Goal: Information Seeking & Learning: Learn about a topic

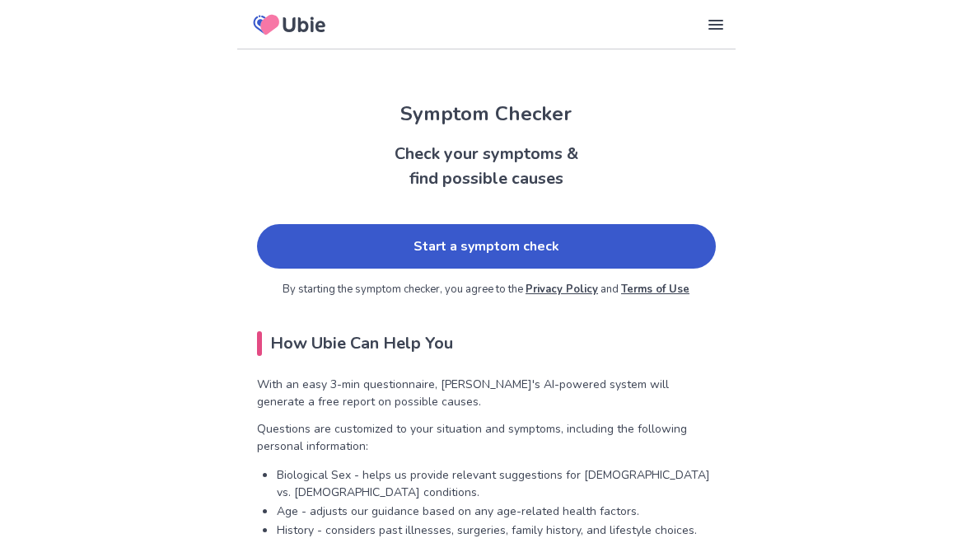
click at [404, 238] on link "Start a symptom check" at bounding box center [486, 246] width 459 height 44
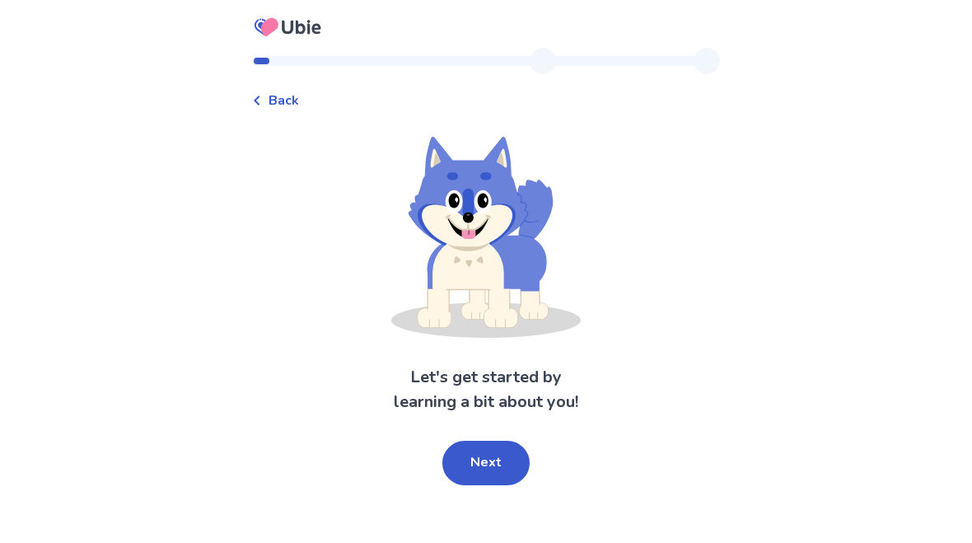
click at [458, 464] on button "Next" at bounding box center [485, 463] width 87 height 44
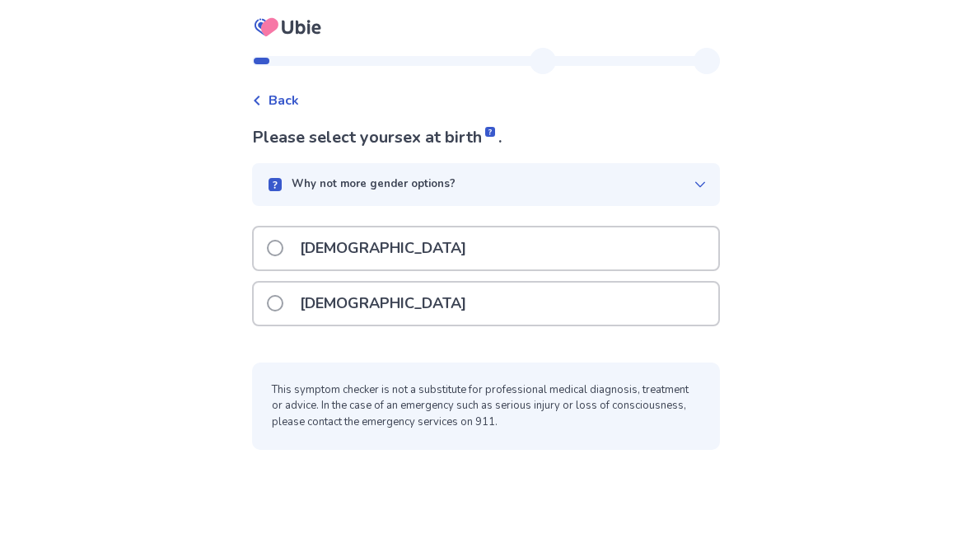
click at [633, 243] on div "[DEMOGRAPHIC_DATA]" at bounding box center [486, 248] width 465 height 42
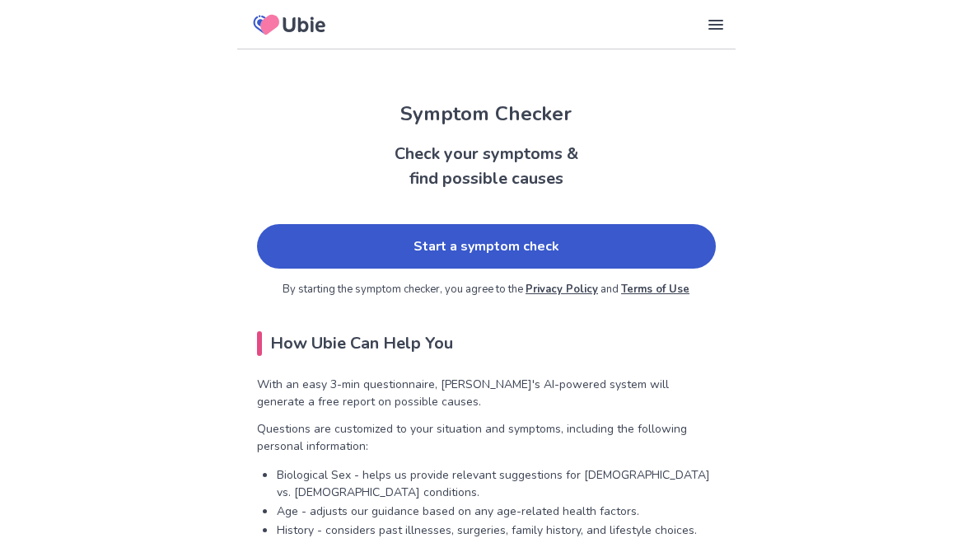
click at [682, 242] on link "Start a symptom check" at bounding box center [486, 246] width 459 height 44
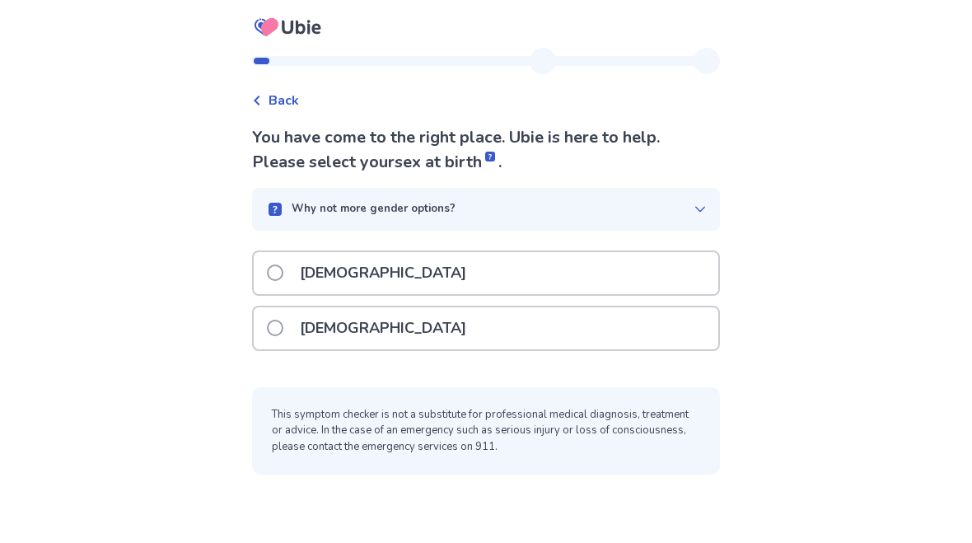
click at [343, 334] on p "[DEMOGRAPHIC_DATA]" at bounding box center [383, 328] width 186 height 42
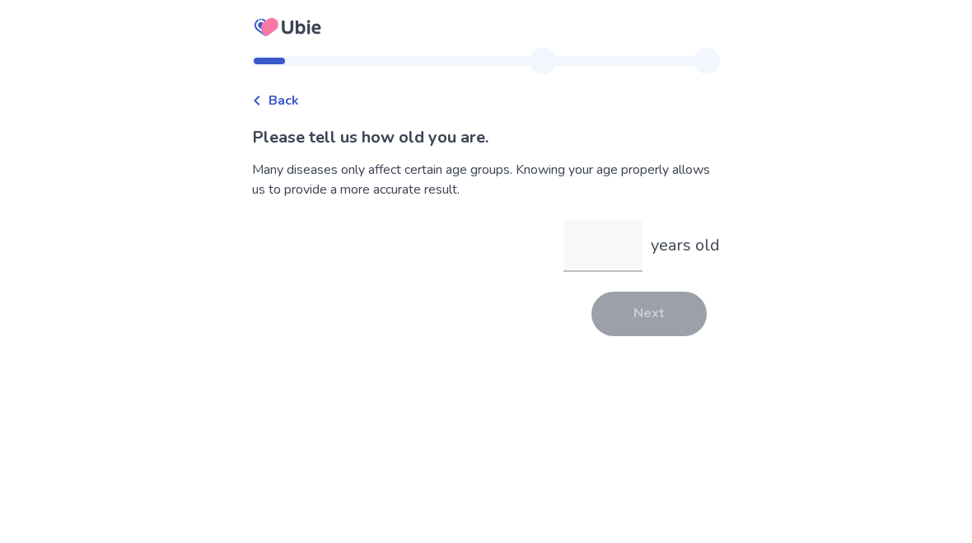
click at [594, 240] on input "years old" at bounding box center [602, 245] width 79 height 53
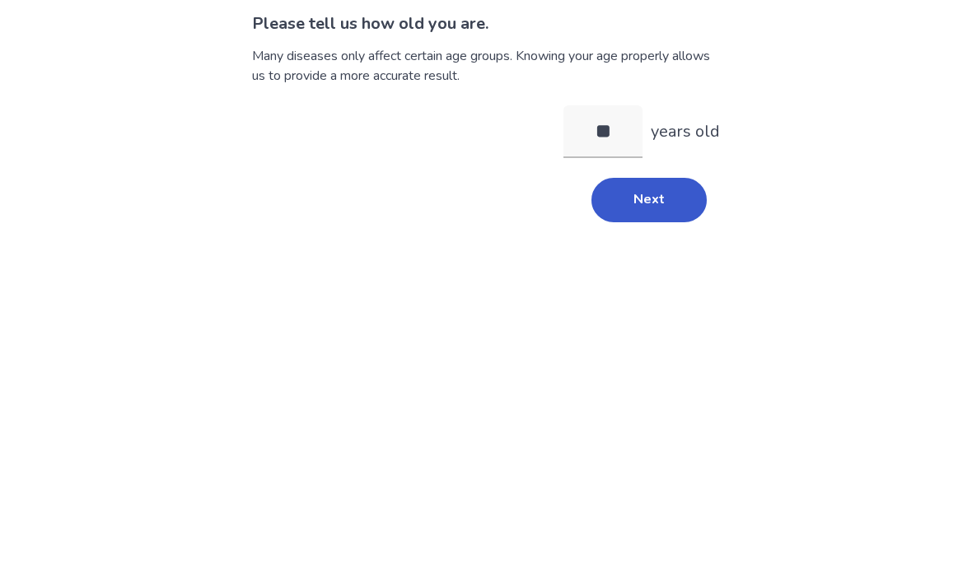
click at [628, 292] on button "Next" at bounding box center [648, 314] width 115 height 44
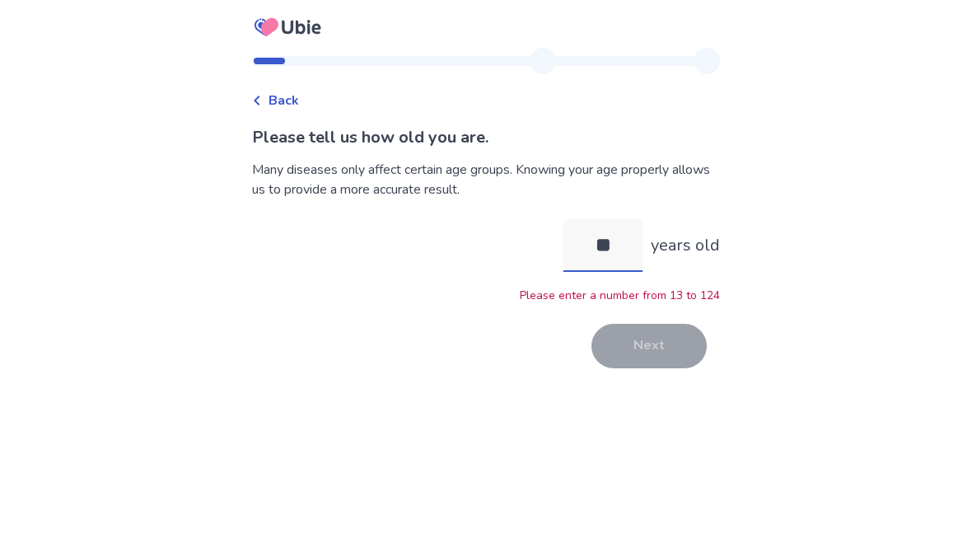
click at [614, 233] on input "**" at bounding box center [602, 245] width 79 height 53
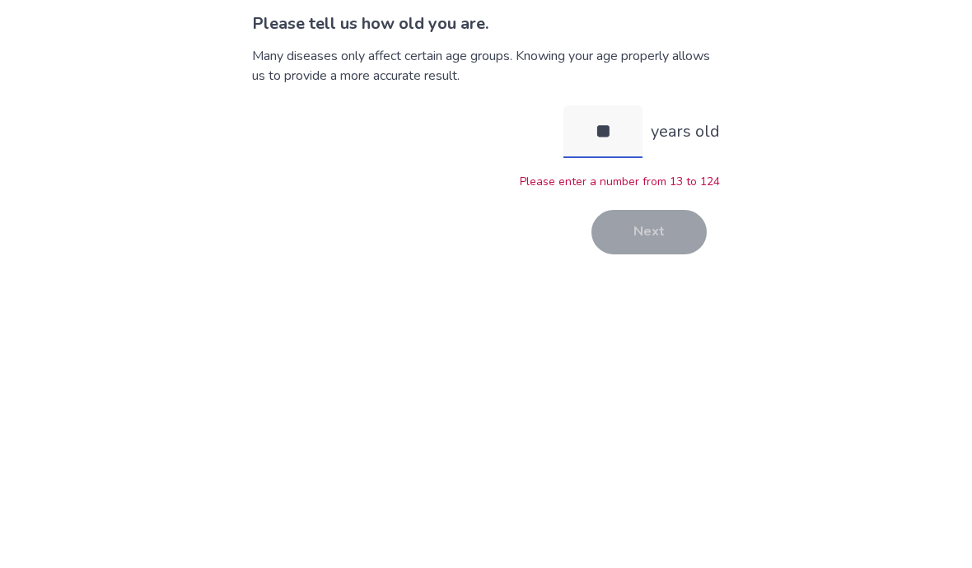
type input "*"
type input "**"
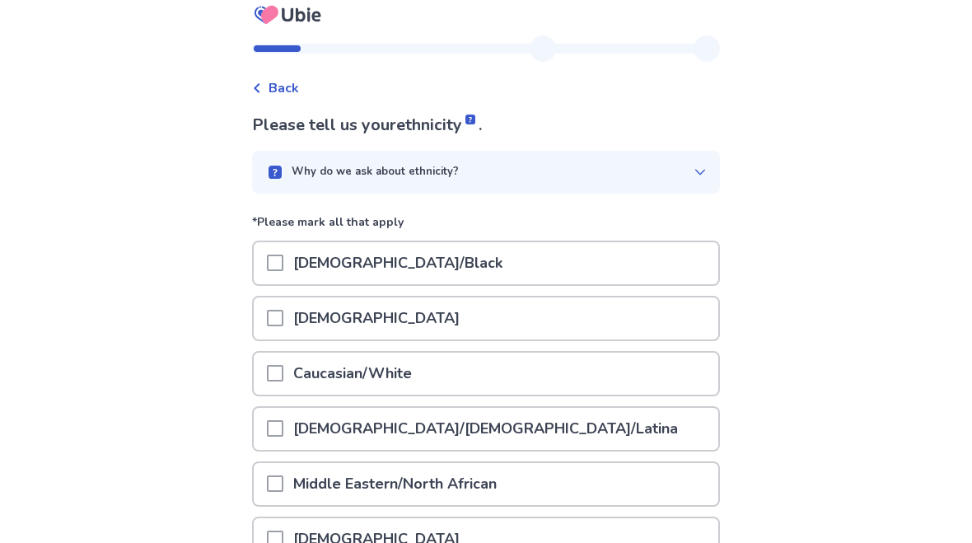
click at [680, 184] on div "Why do we ask about ethnicity?" at bounding box center [486, 173] width 468 height 43
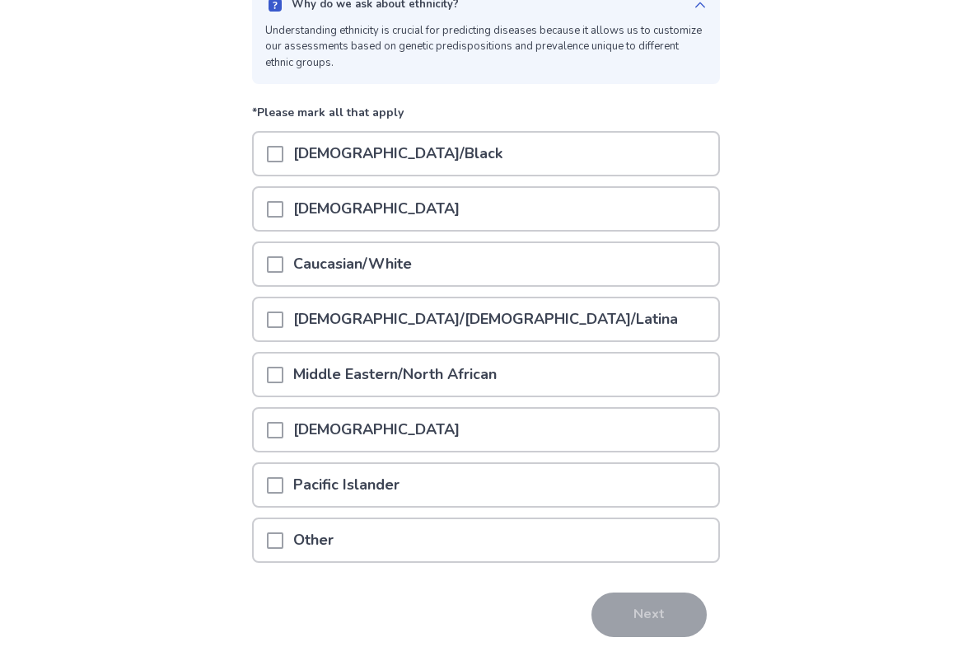
scroll to position [180, 0]
click at [414, 542] on div "Other" at bounding box center [486, 539] width 465 height 42
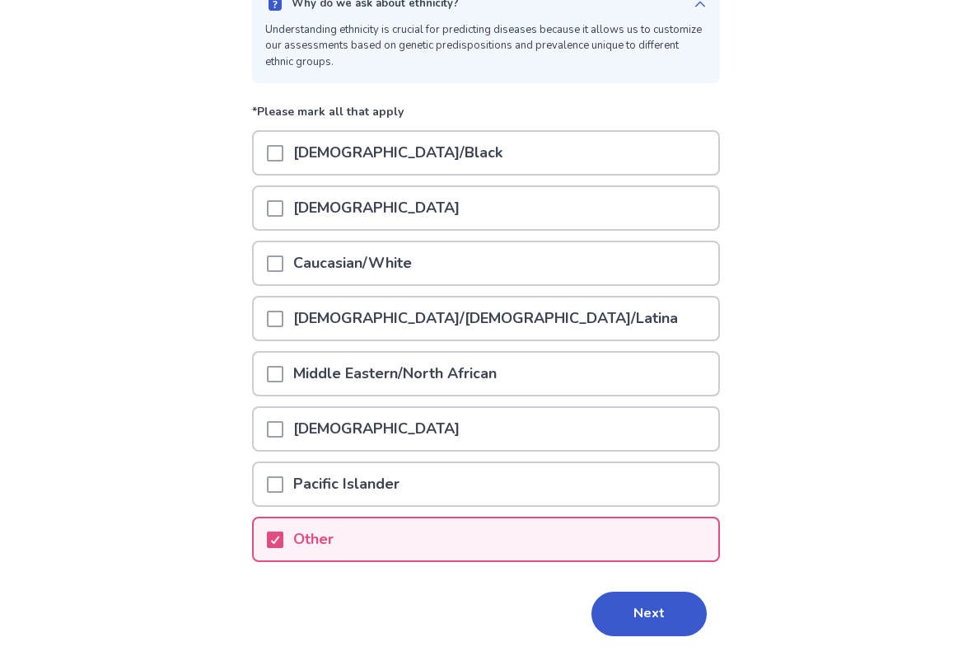
click at [412, 530] on div "Other" at bounding box center [486, 539] width 465 height 42
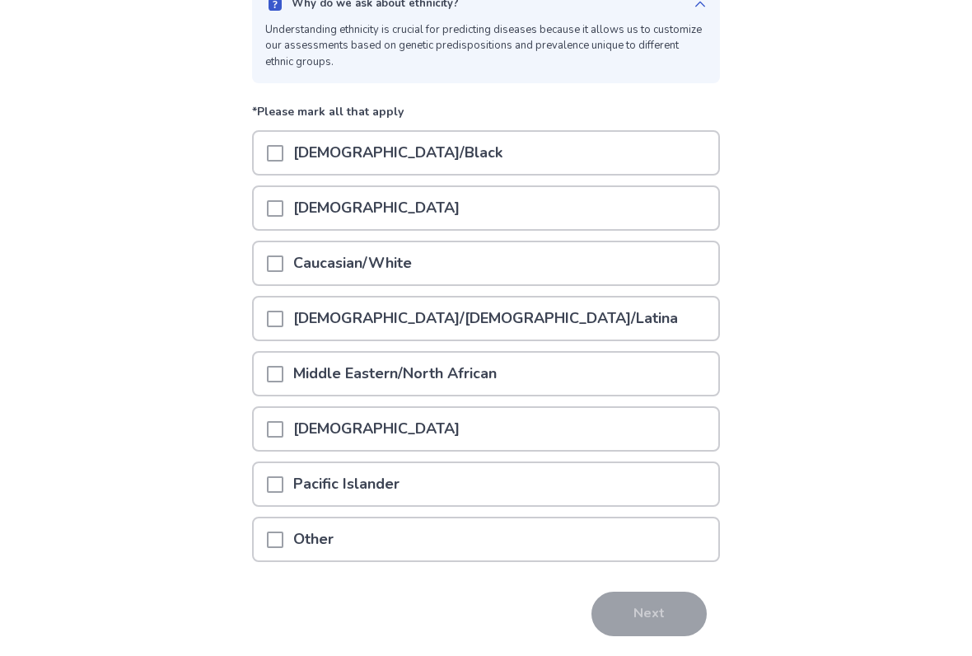
click at [502, 530] on div "Other" at bounding box center [486, 539] width 465 height 42
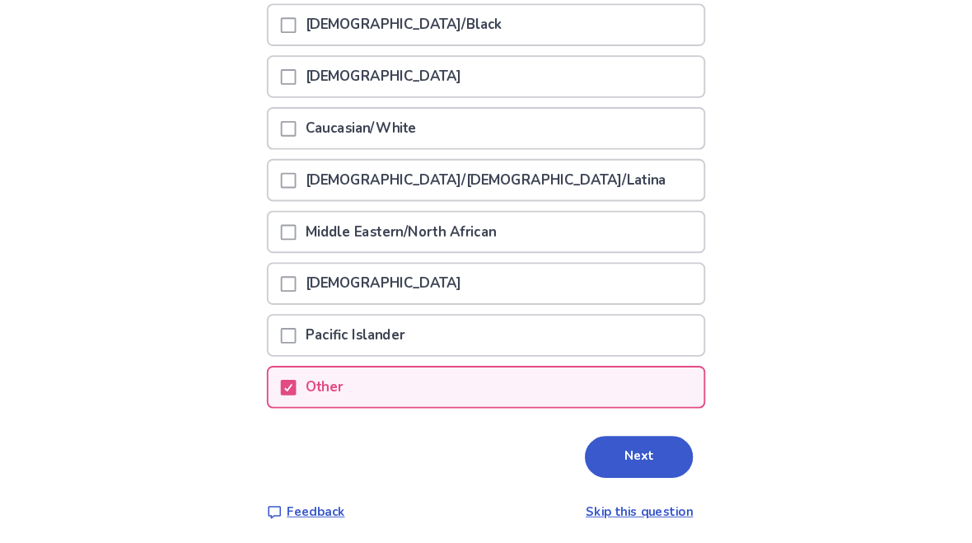
scroll to position [321, 0]
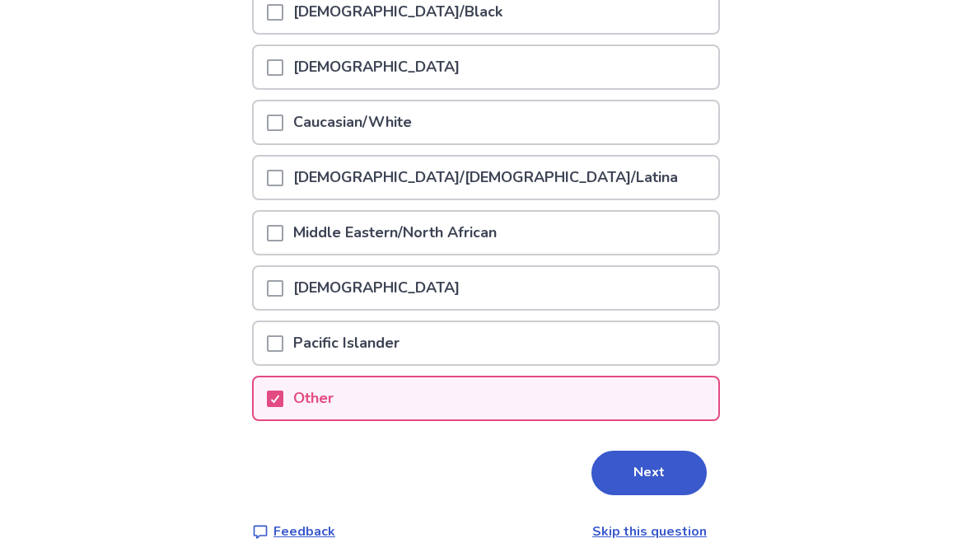
click at [626, 491] on button "Next" at bounding box center [648, 473] width 115 height 44
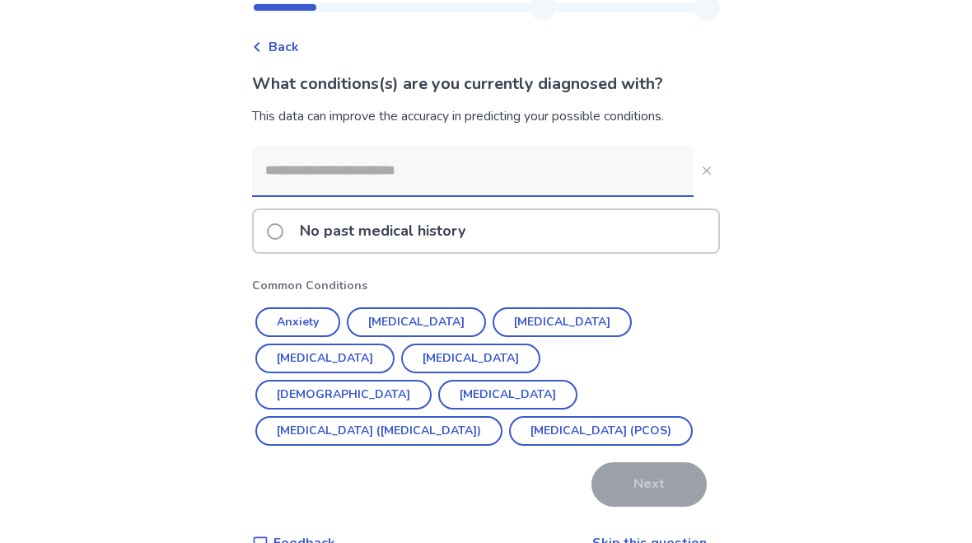
scroll to position [54, 0]
click at [281, 217] on label "No past medical history" at bounding box center [371, 231] width 208 height 42
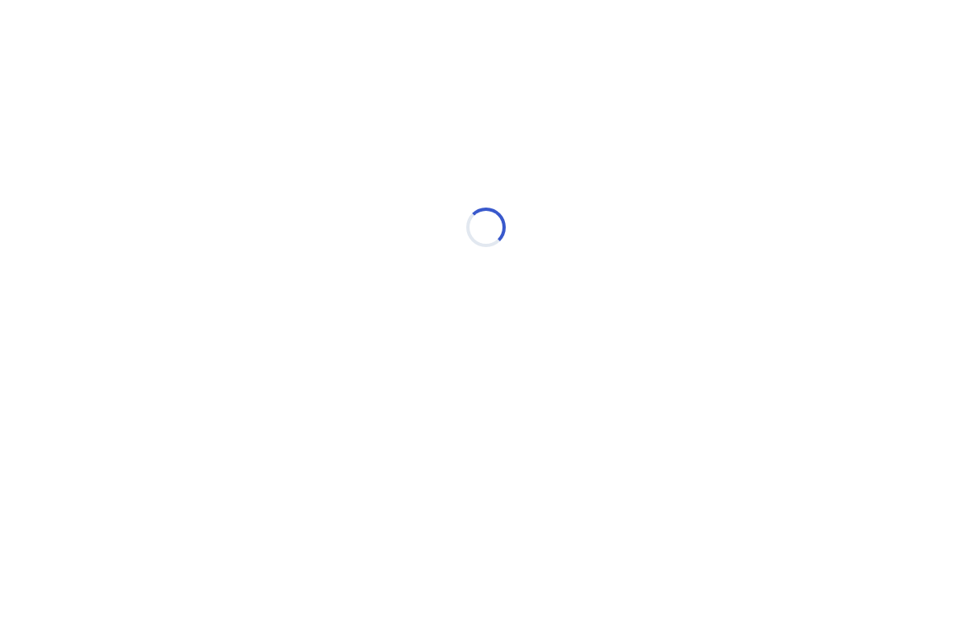
scroll to position [0, 0]
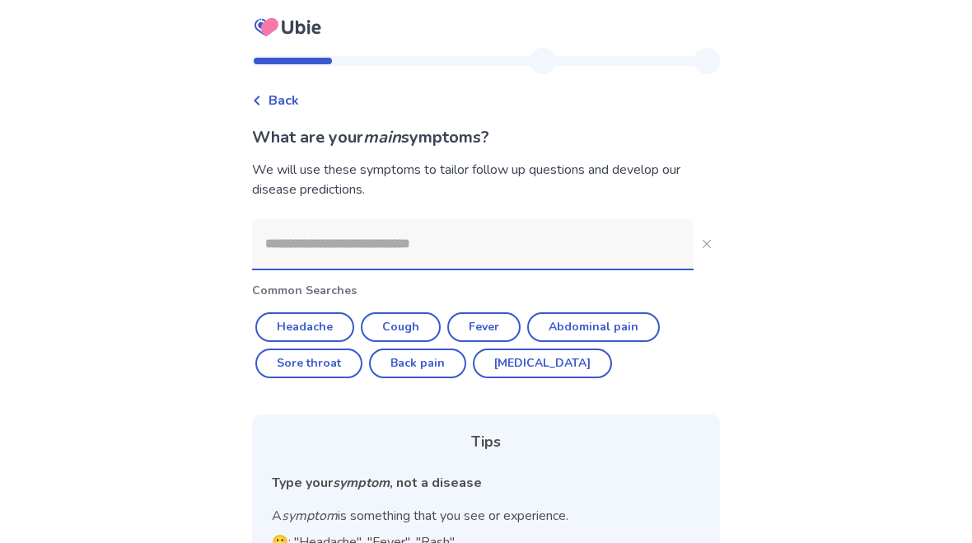
click at [335, 312] on button "Headache" at bounding box center [304, 327] width 99 height 30
type input "********"
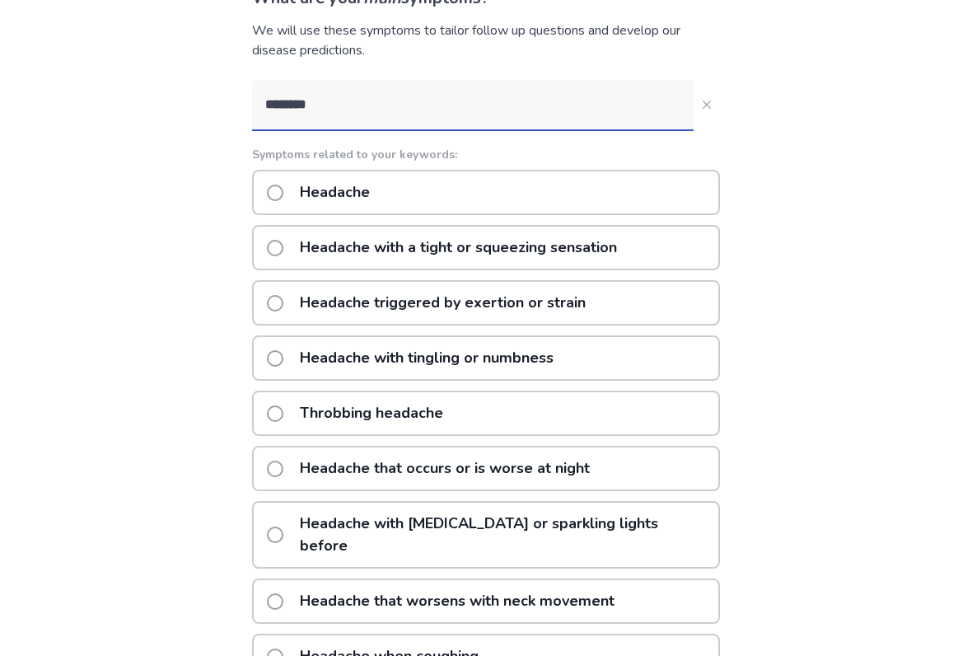
scroll to position [138, 0]
click at [600, 175] on div "Headache" at bounding box center [486, 192] width 468 height 45
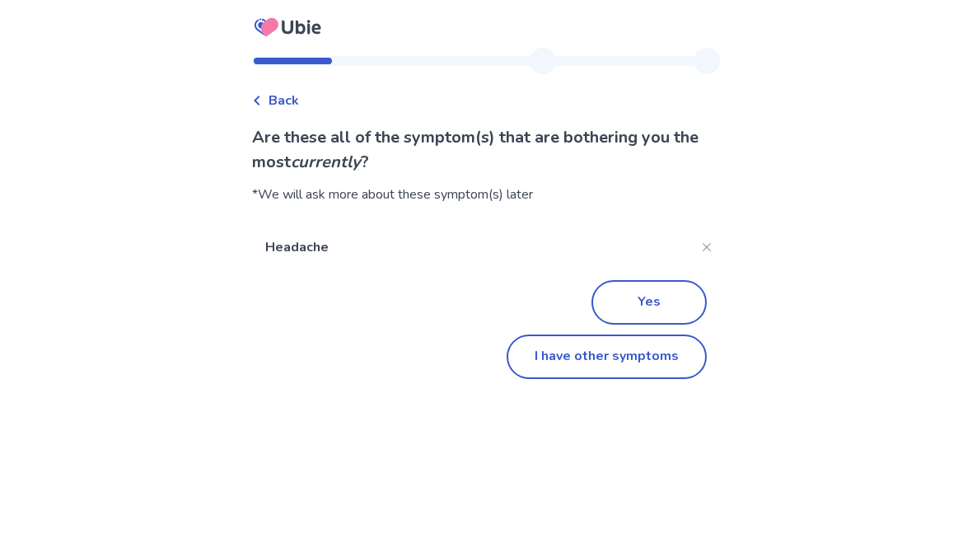
click at [673, 351] on button "I have other symptoms" at bounding box center [607, 356] width 200 height 44
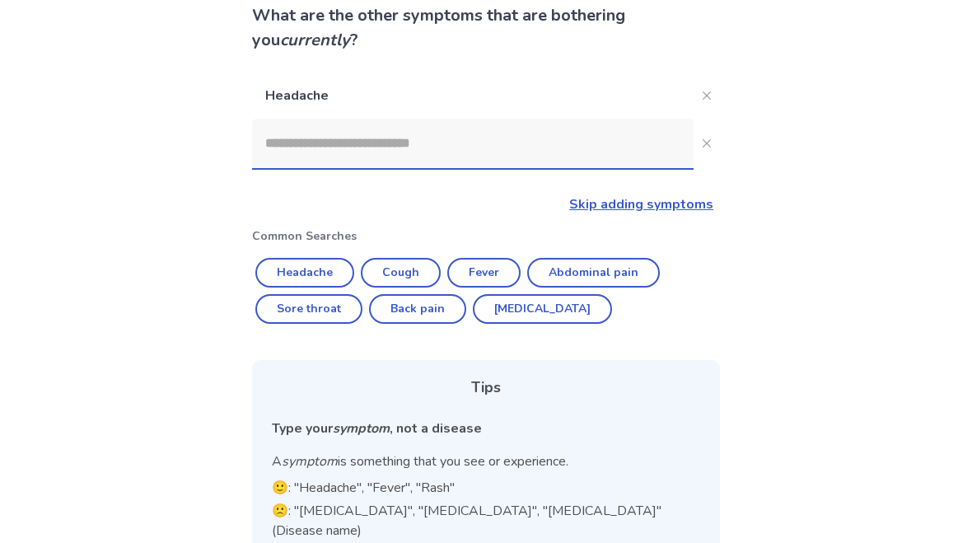
click at [330, 316] on button "Sore throat" at bounding box center [308, 310] width 107 height 30
type input "**********"
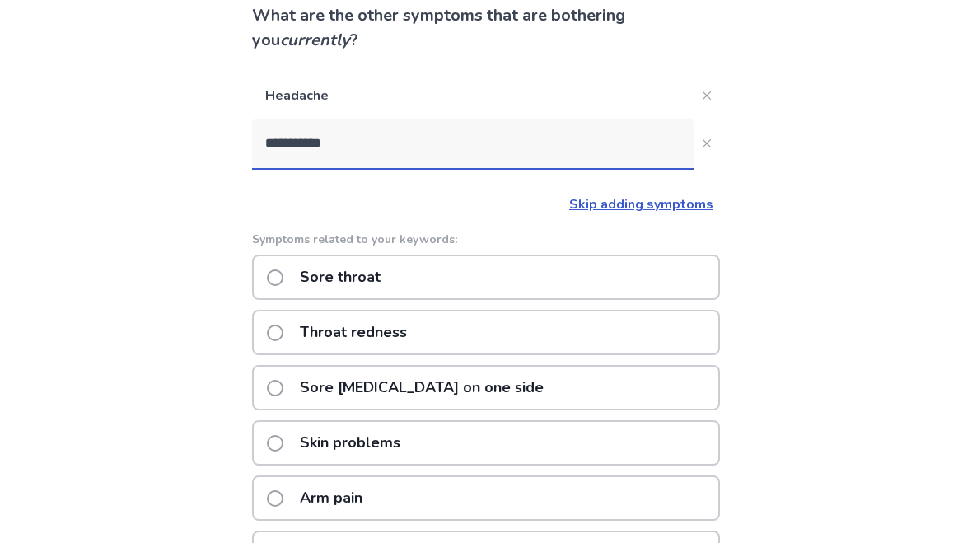
click at [633, 259] on div "Sore throat" at bounding box center [486, 276] width 468 height 45
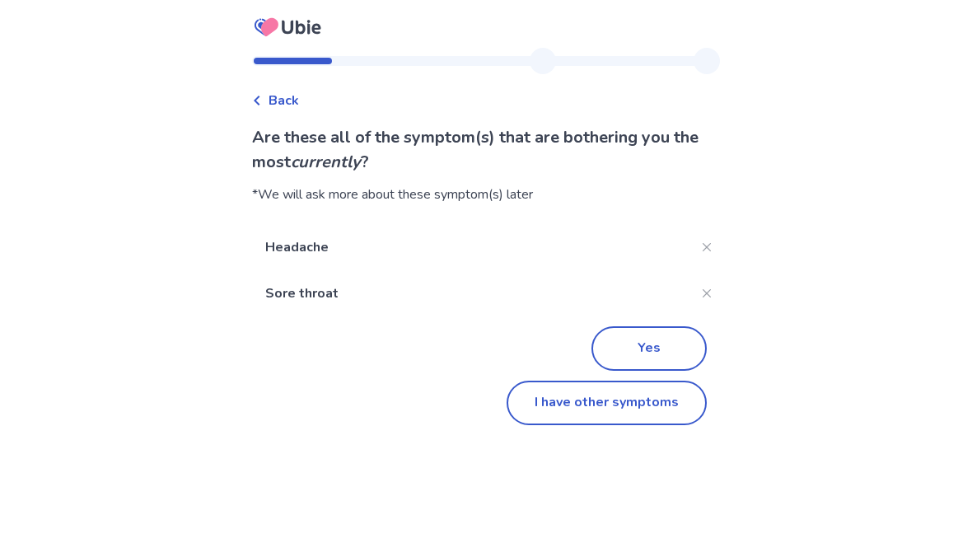
click at [529, 384] on button "I have other symptoms" at bounding box center [607, 403] width 200 height 44
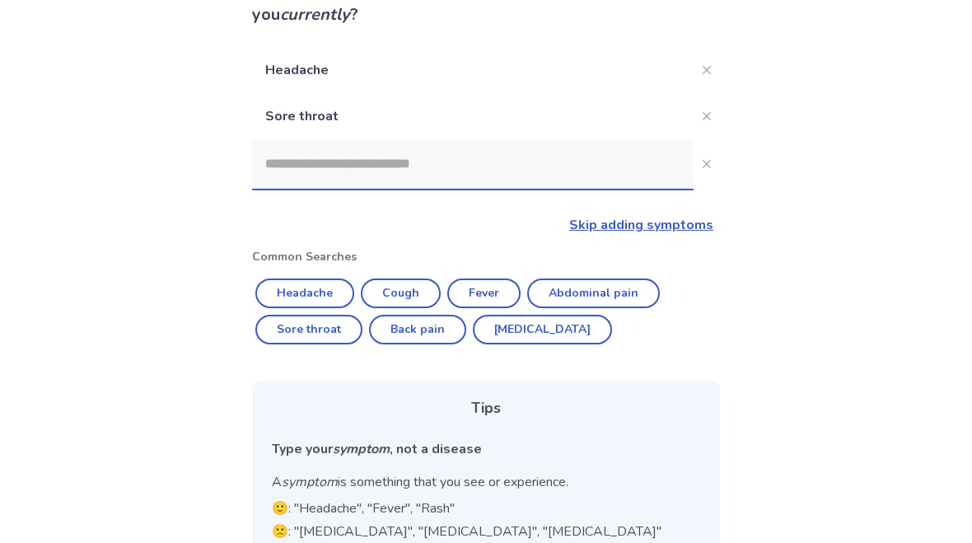
scroll to position [147, 0]
click at [339, 319] on button "Sore throat" at bounding box center [308, 330] width 107 height 30
type input "**********"
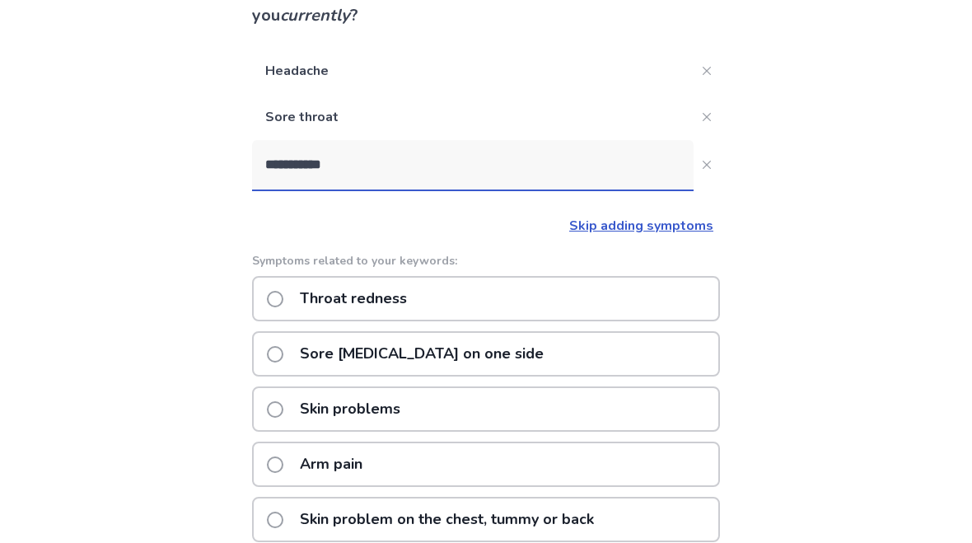
click at [693, 154] on button "**********" at bounding box center [706, 165] width 26 height 26
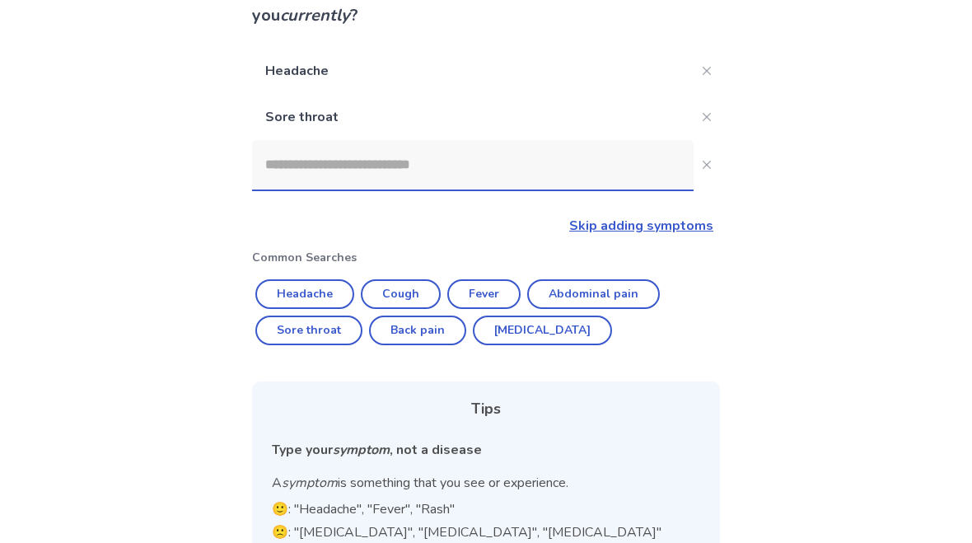
click at [685, 222] on link "Skip adding symptoms" at bounding box center [641, 226] width 144 height 18
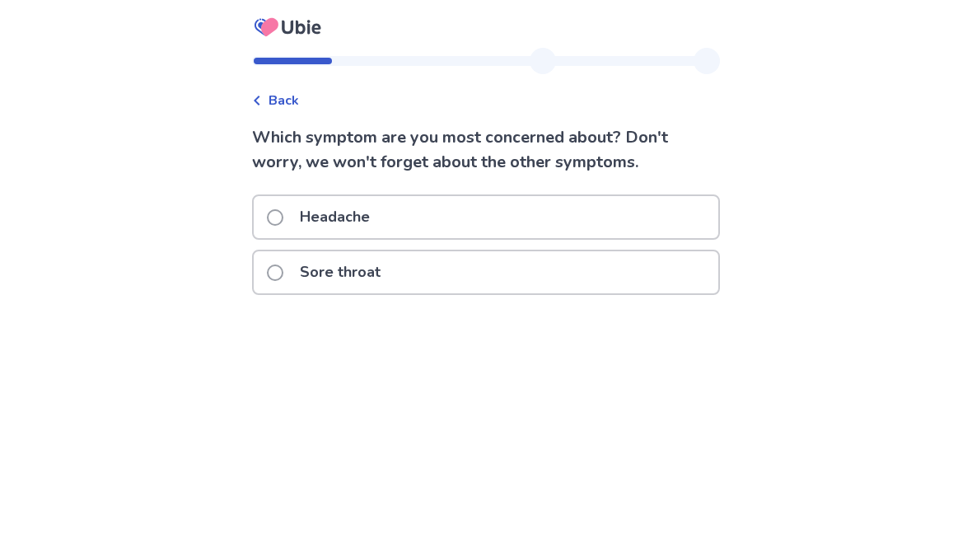
click at [633, 214] on div "Headache" at bounding box center [486, 217] width 465 height 42
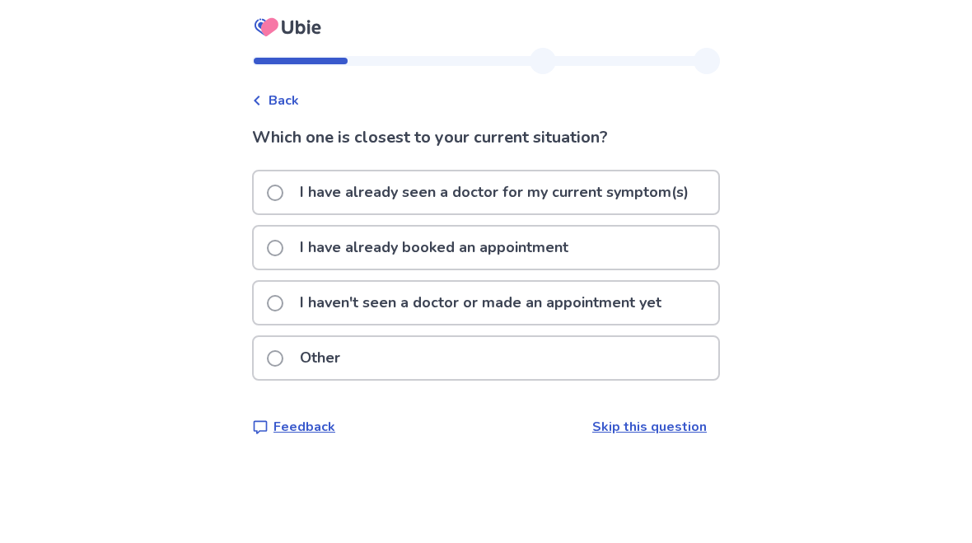
click at [444, 320] on p "I haven't seen a doctor or made an appointment yet" at bounding box center [480, 303] width 381 height 42
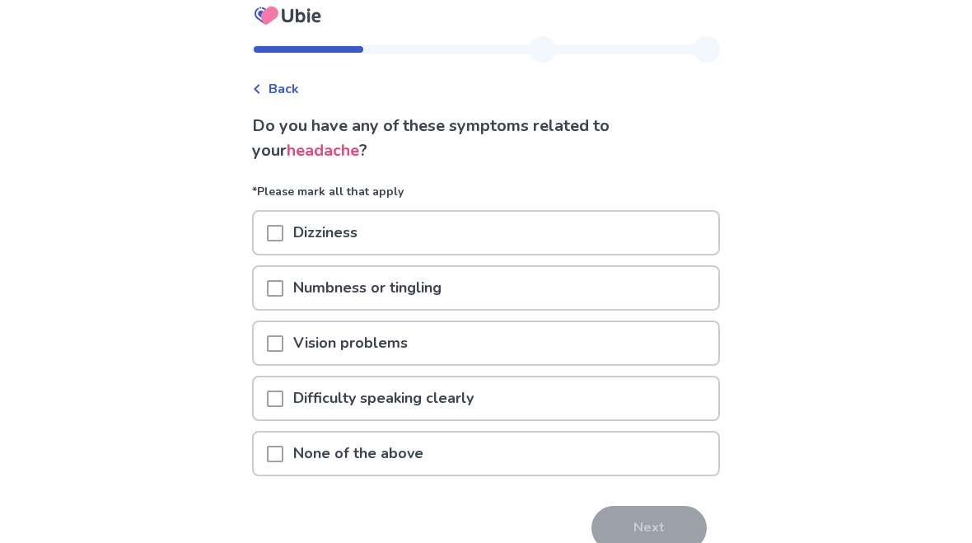
scroll to position [11, 0]
click at [519, 449] on div "None of the above" at bounding box center [486, 454] width 465 height 42
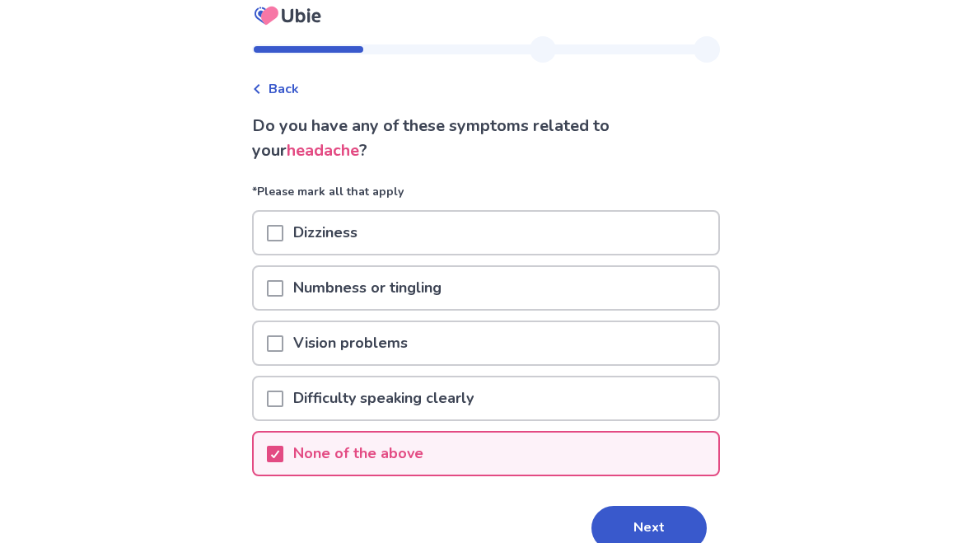
click at [655, 506] on button "Next" at bounding box center [648, 528] width 115 height 44
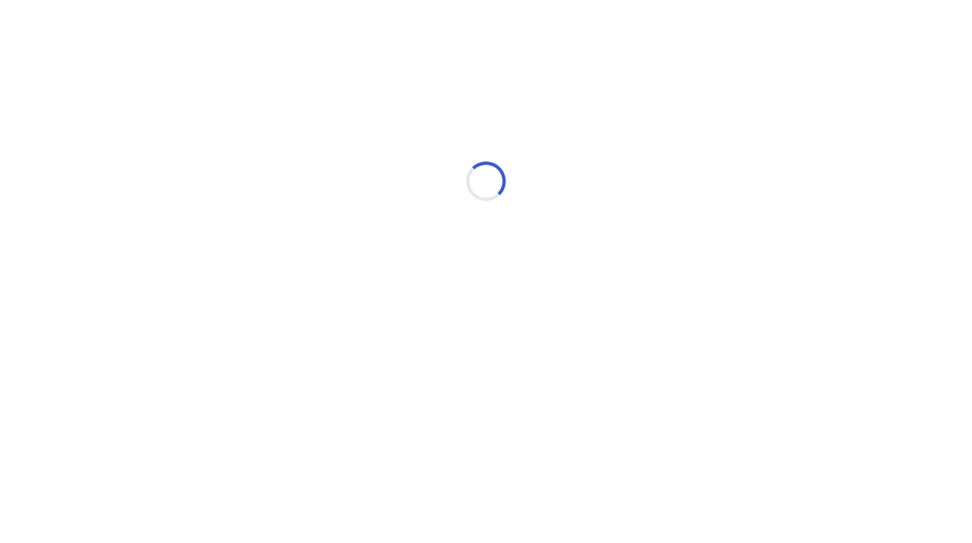
select select "*"
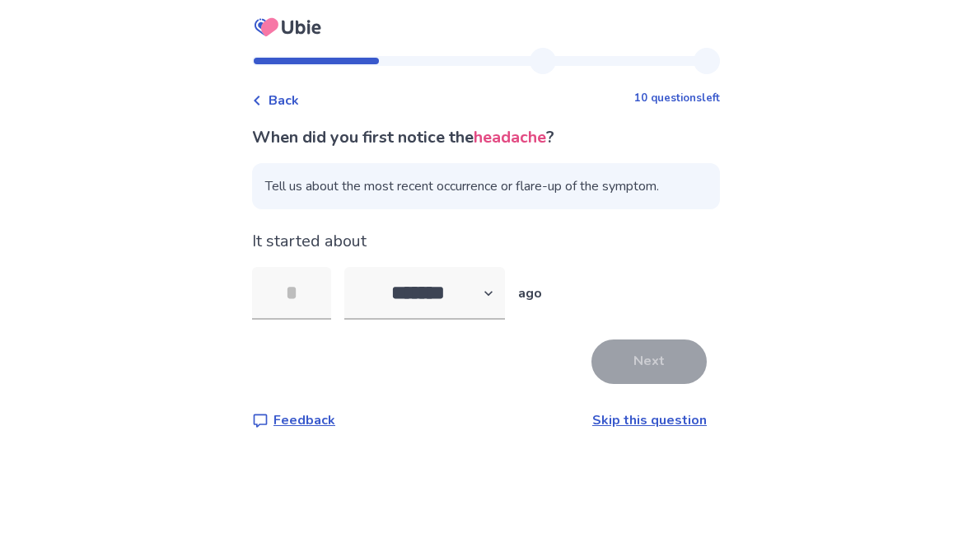
click at [311, 286] on input "tel" at bounding box center [291, 293] width 79 height 53
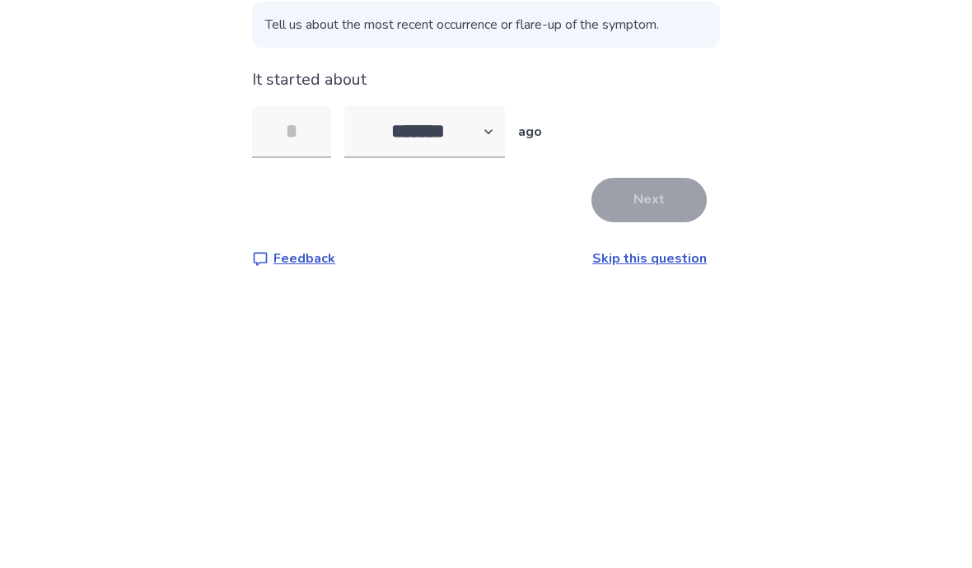
type input "*"
click at [650, 339] on button "Next" at bounding box center [648, 361] width 115 height 44
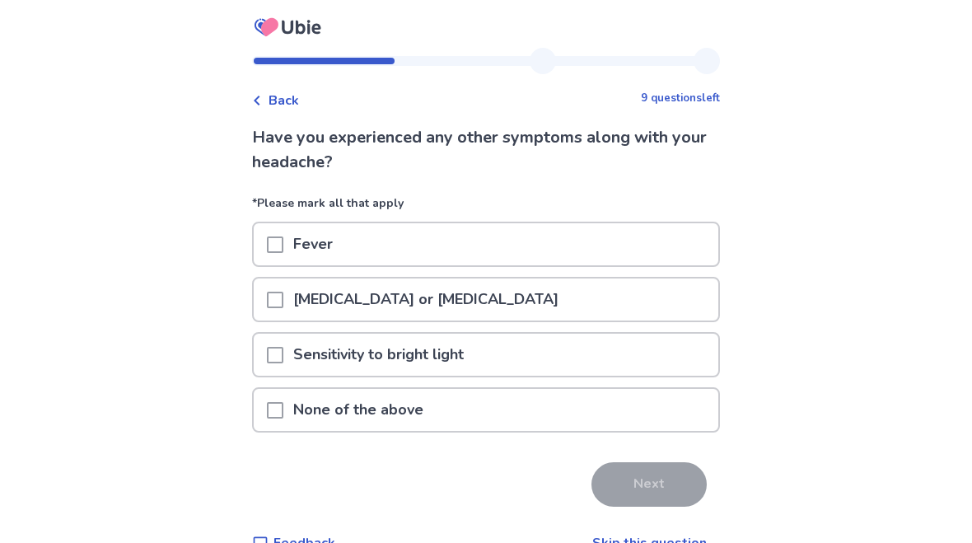
click at [367, 210] on p "*Please mark all that apply" at bounding box center [486, 207] width 468 height 27
click at [368, 214] on p "*Please mark all that apply" at bounding box center [486, 207] width 468 height 27
click at [369, 237] on div "Fever" at bounding box center [486, 244] width 465 height 42
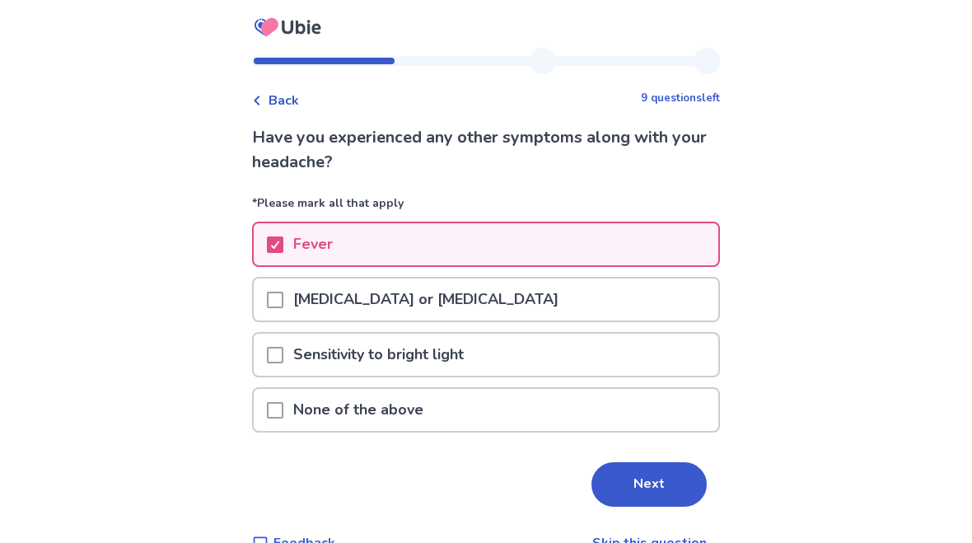
click at [651, 471] on button "Next" at bounding box center [648, 484] width 115 height 44
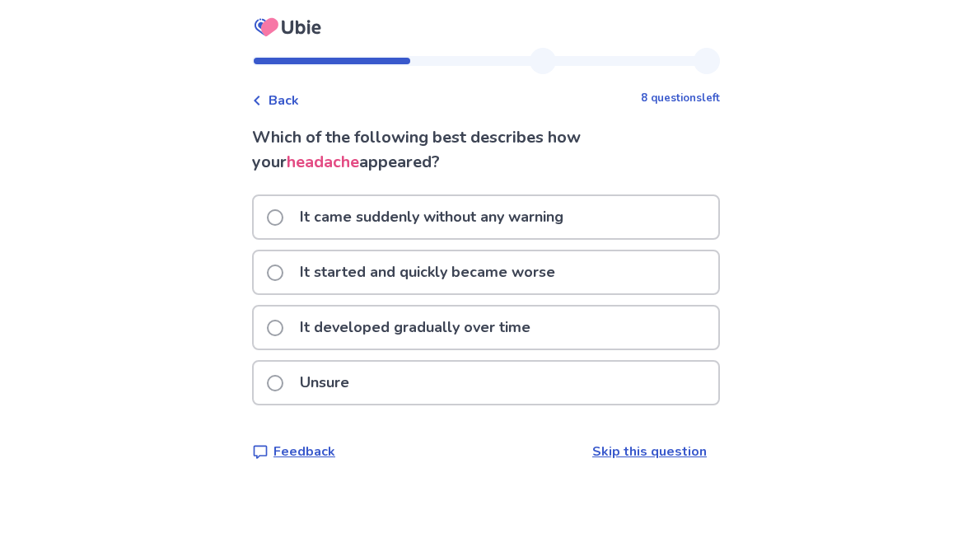
click at [516, 202] on p "It came suddenly without any warning" at bounding box center [431, 217] width 283 height 42
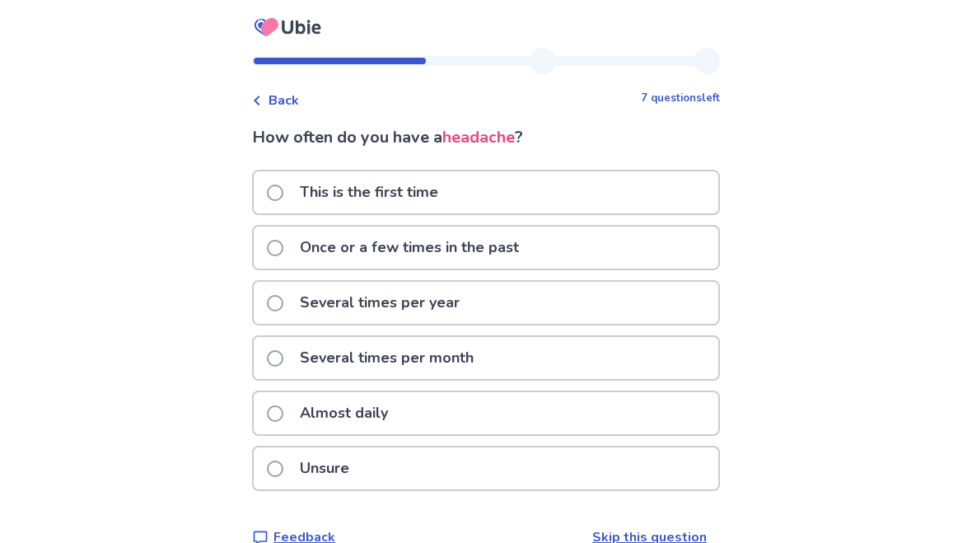
click at [393, 304] on p "Several times per year" at bounding box center [380, 303] width 180 height 42
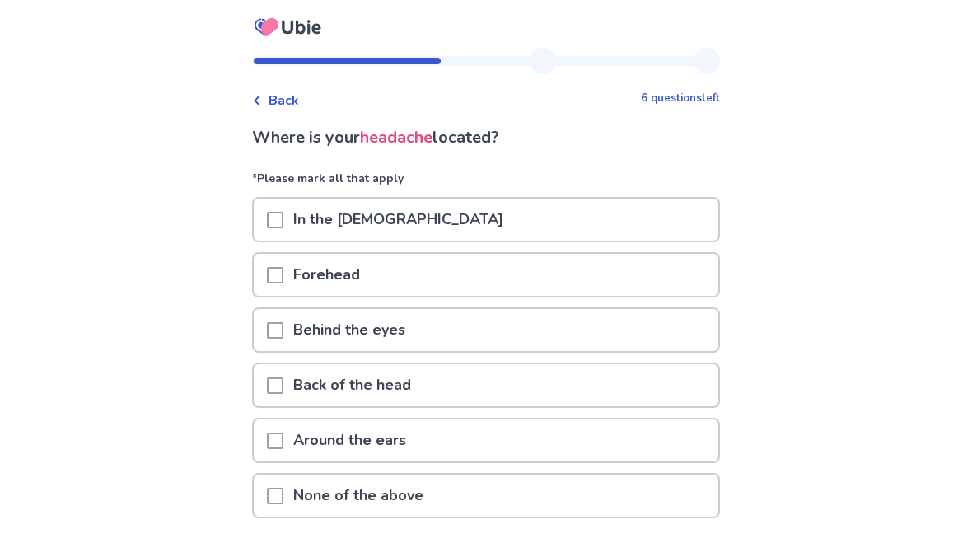
click at [433, 262] on div "Forehead" at bounding box center [486, 275] width 465 height 42
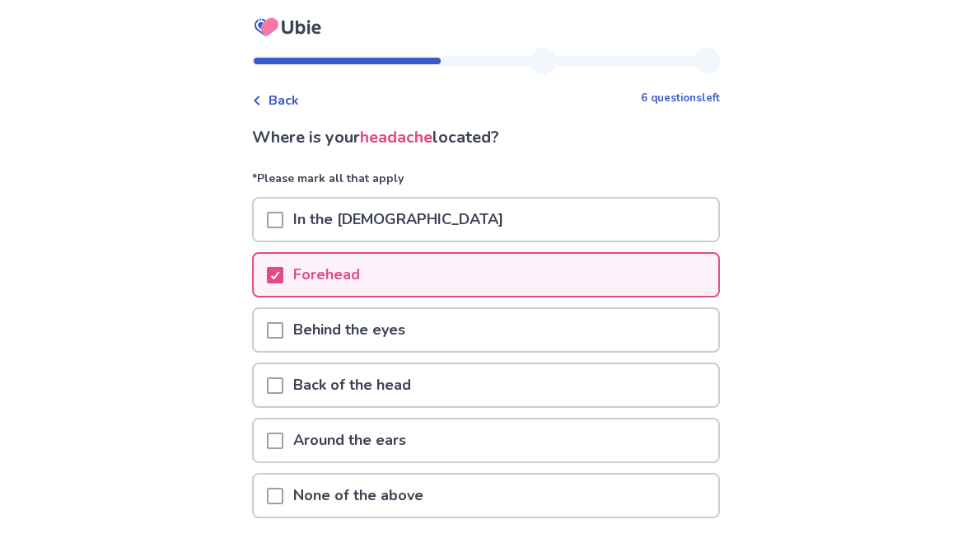
click at [553, 294] on div "Forehead" at bounding box center [486, 275] width 465 height 42
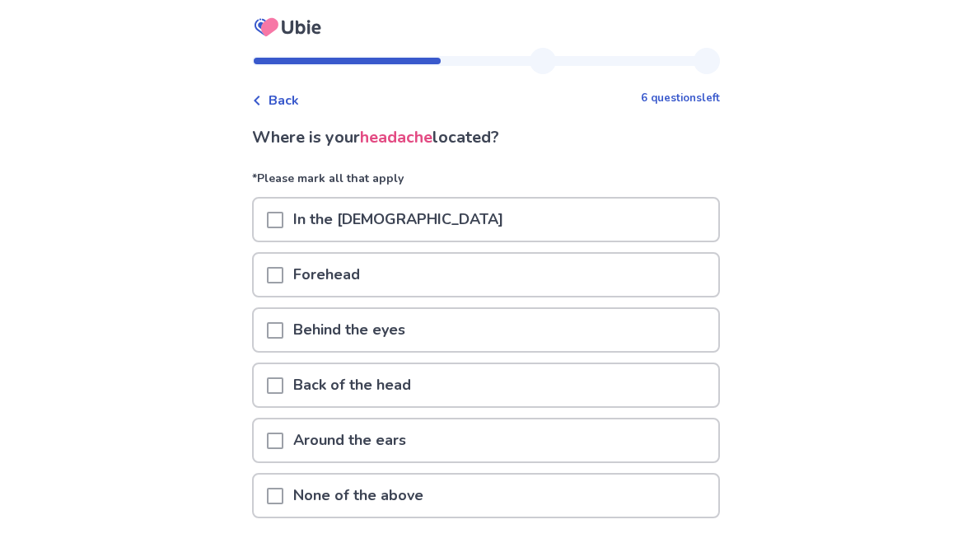
click at [392, 273] on div "Forehead" at bounding box center [486, 275] width 465 height 42
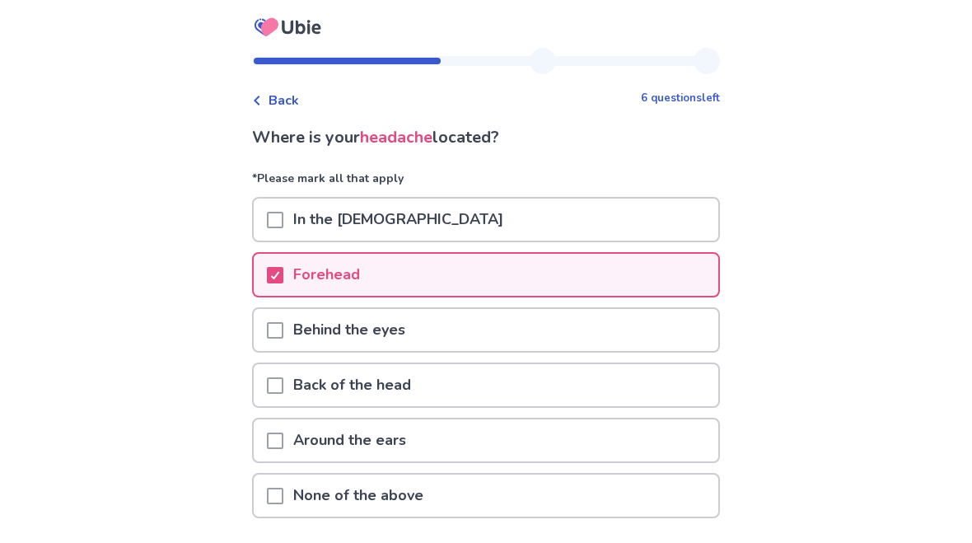
click at [283, 324] on span at bounding box center [275, 330] width 16 height 16
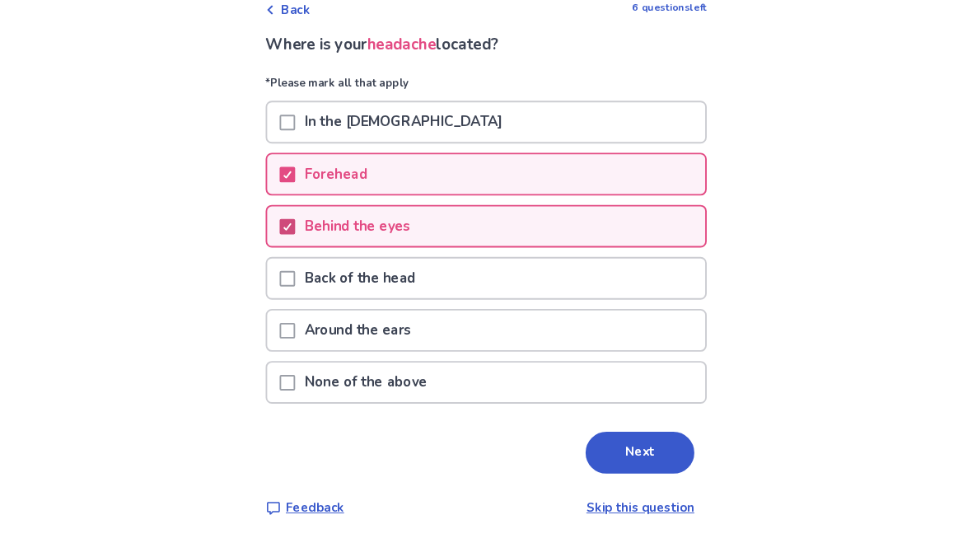
scroll to position [89, 0]
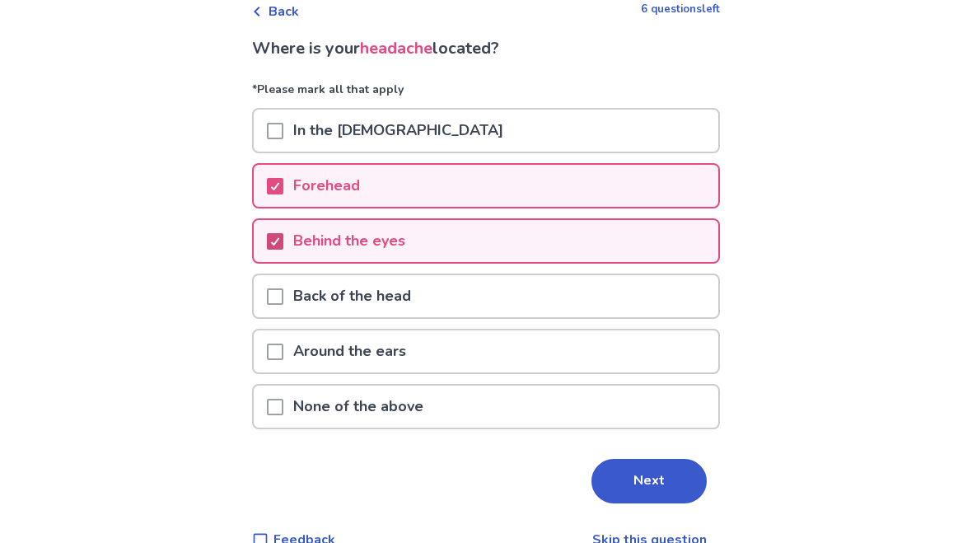
click at [664, 483] on button "Next" at bounding box center [648, 481] width 115 height 44
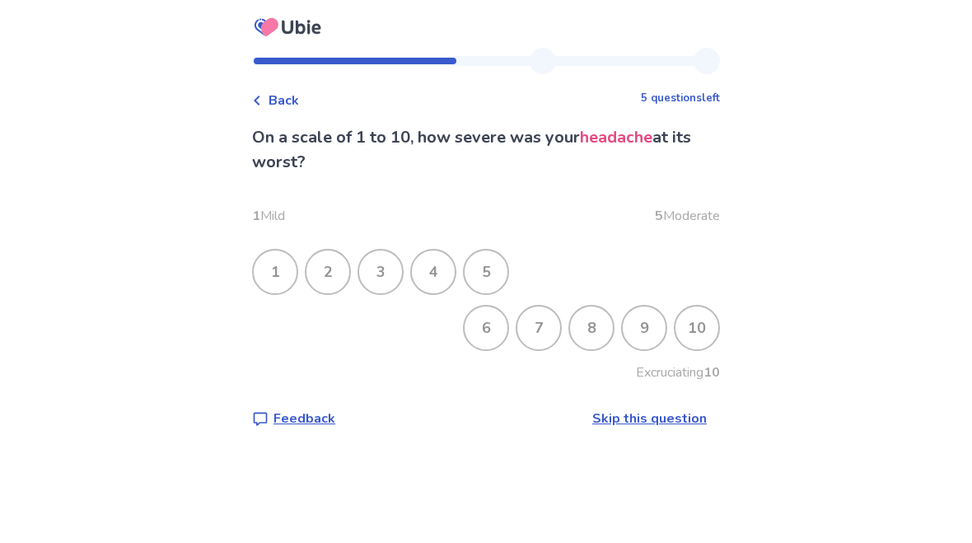
click at [525, 326] on div "7" at bounding box center [538, 327] width 43 height 43
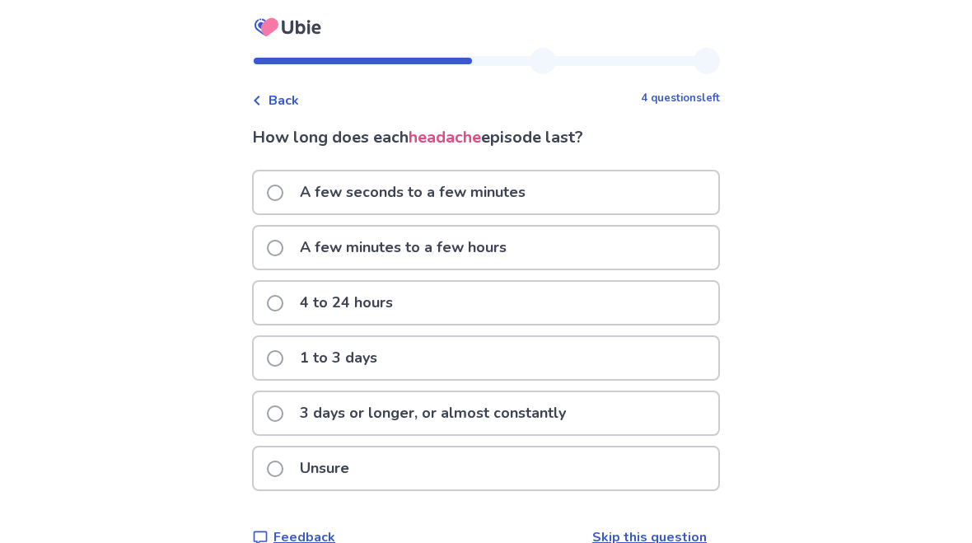
click at [480, 183] on p "A few seconds to a few minutes" at bounding box center [412, 192] width 245 height 42
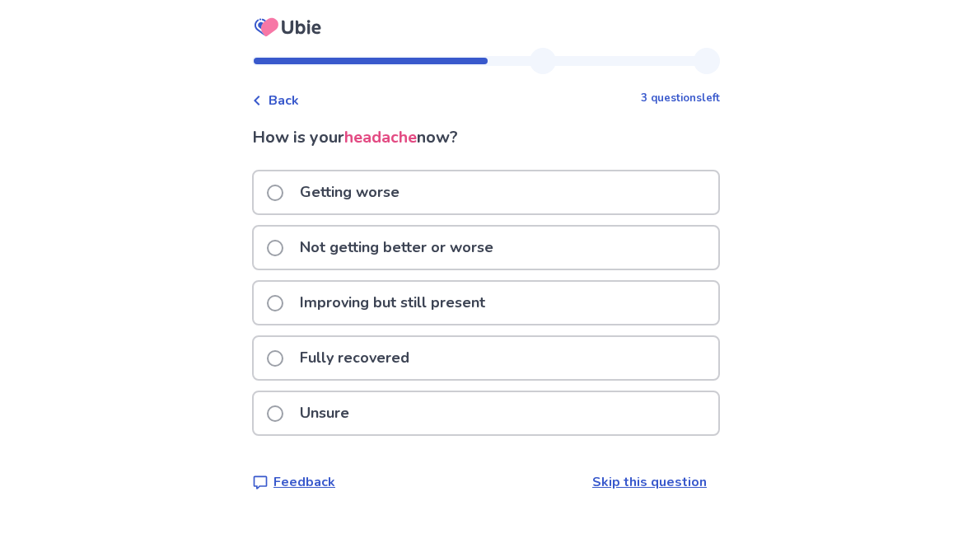
click at [495, 292] on p "Improving but still present" at bounding box center [392, 303] width 205 height 42
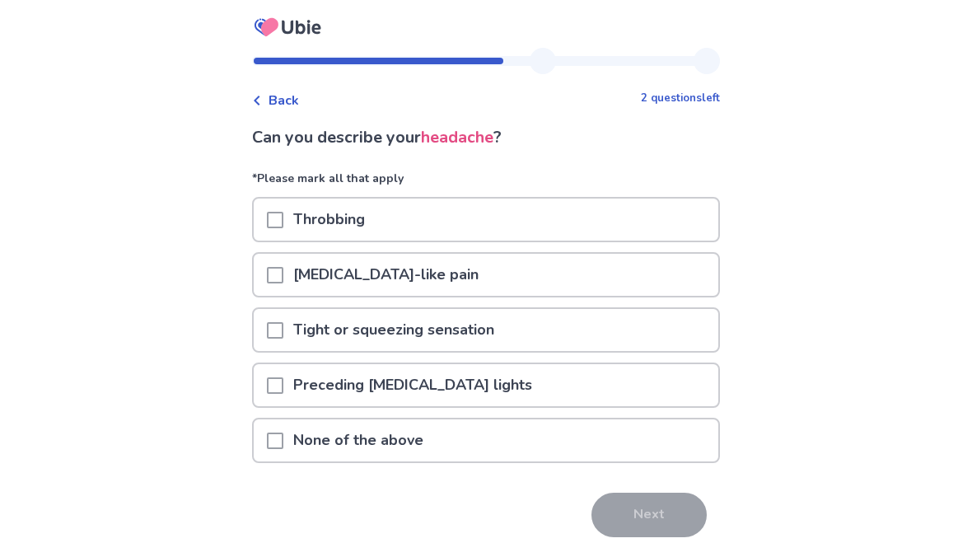
click at [418, 329] on p "Tight or squeezing sensation" at bounding box center [393, 330] width 221 height 42
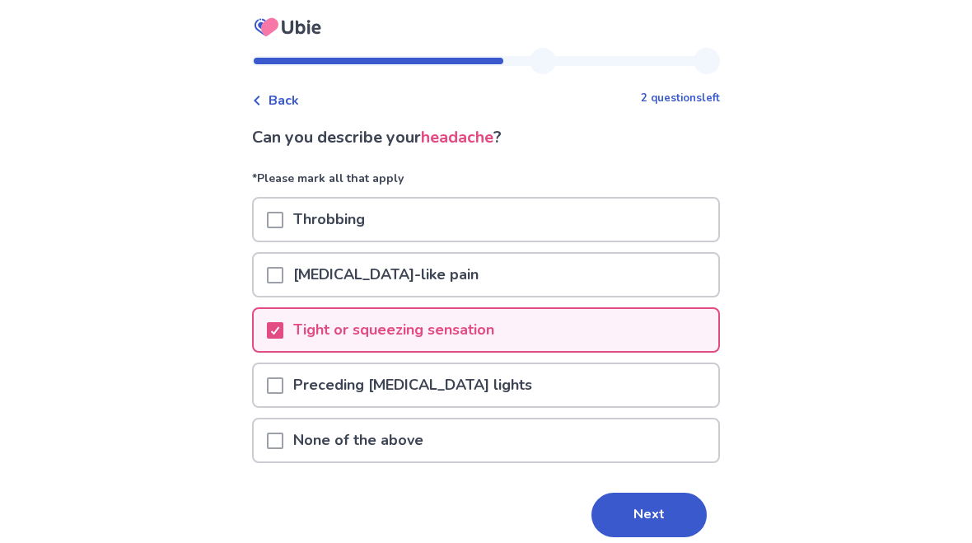
click at [625, 521] on button "Next" at bounding box center [648, 515] width 115 height 44
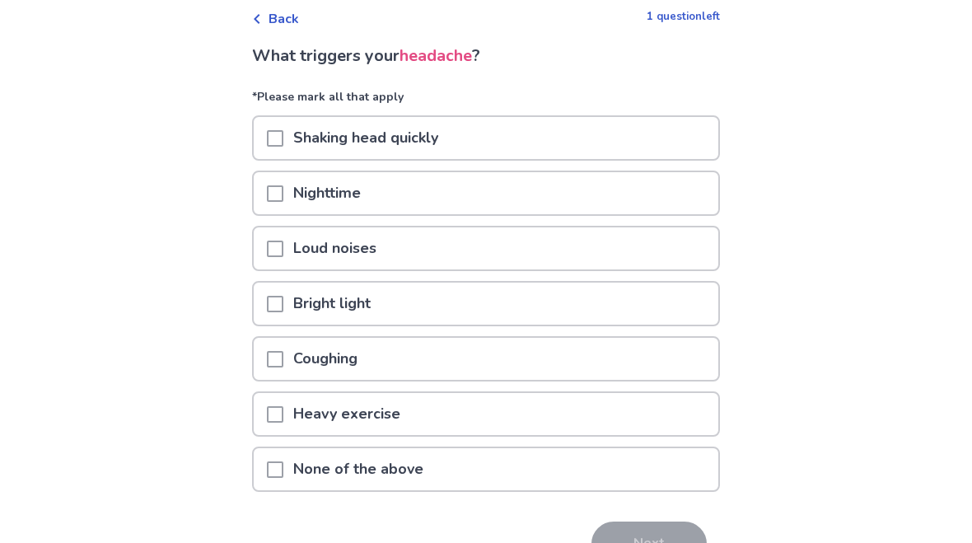
scroll to position [79, 0]
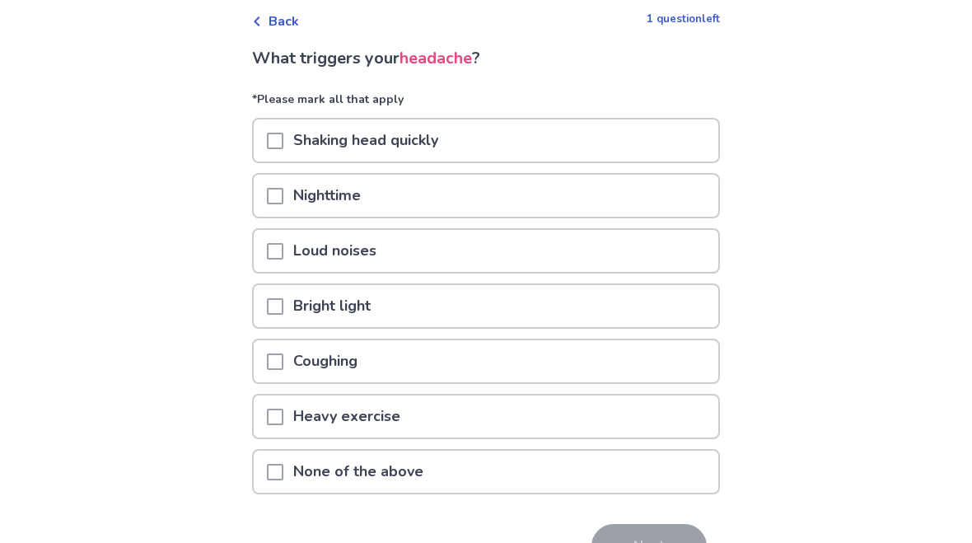
click at [399, 471] on p "None of the above" at bounding box center [358, 472] width 150 height 42
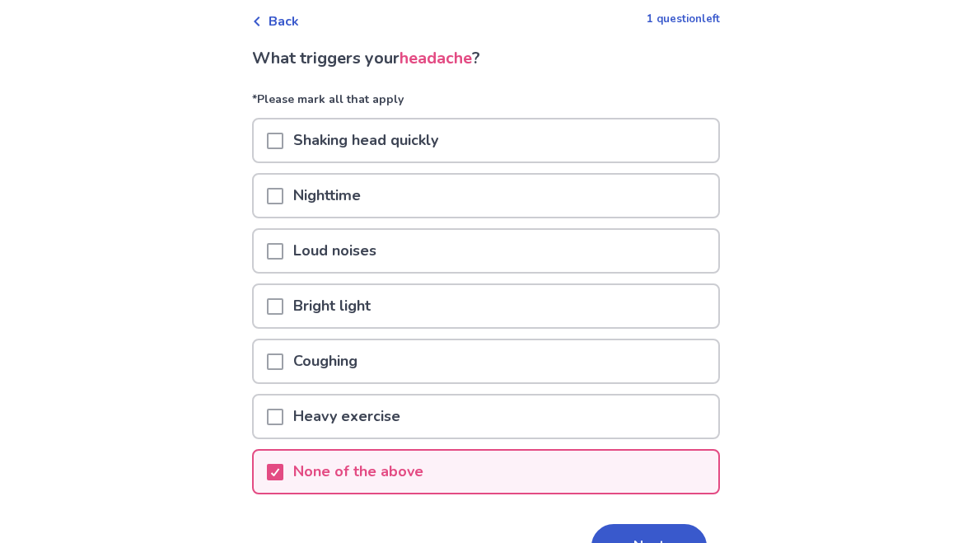
click at [636, 527] on button "Next" at bounding box center [648, 546] width 115 height 44
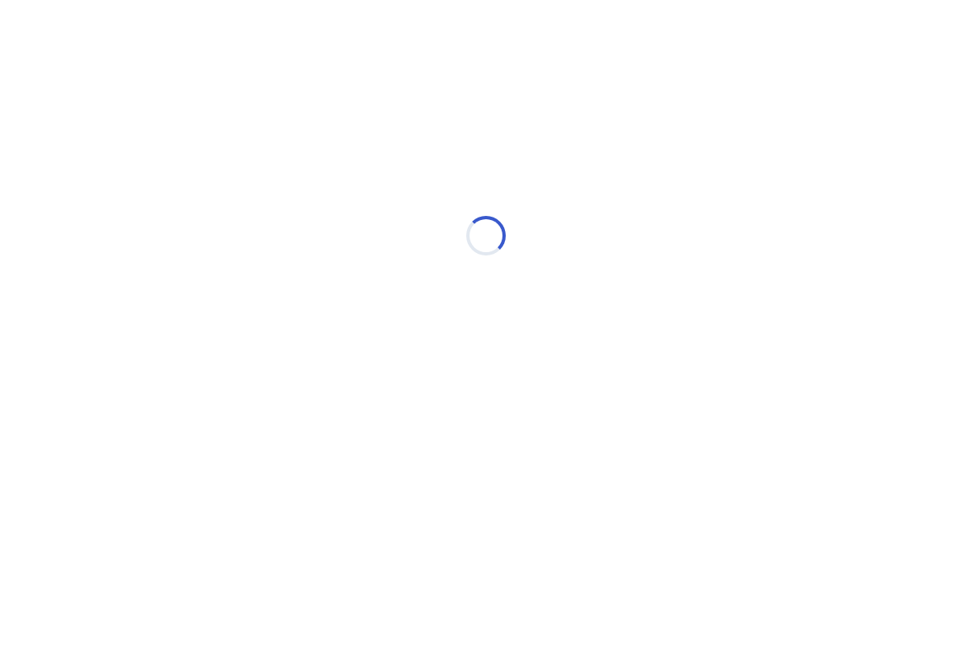
scroll to position [0, 0]
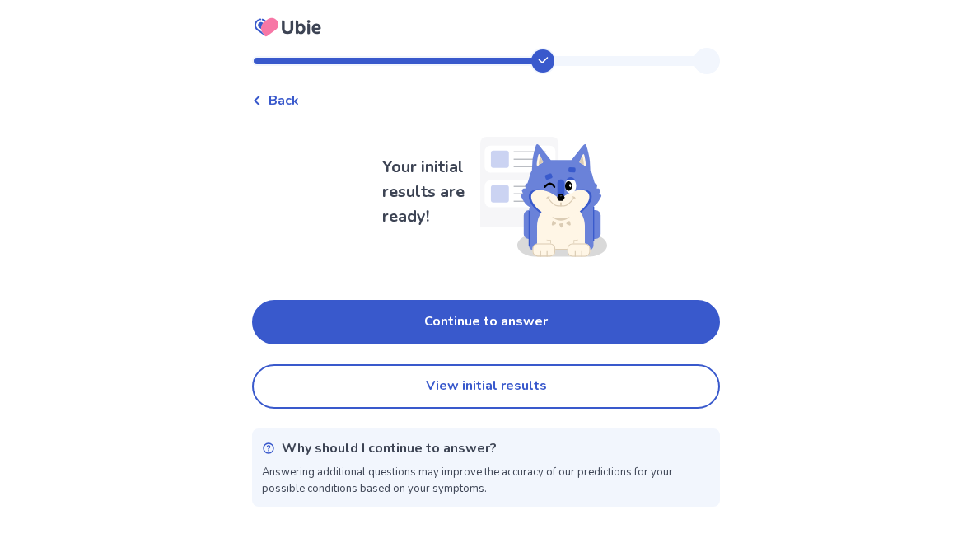
click at [580, 315] on button "Continue to answer" at bounding box center [486, 322] width 468 height 44
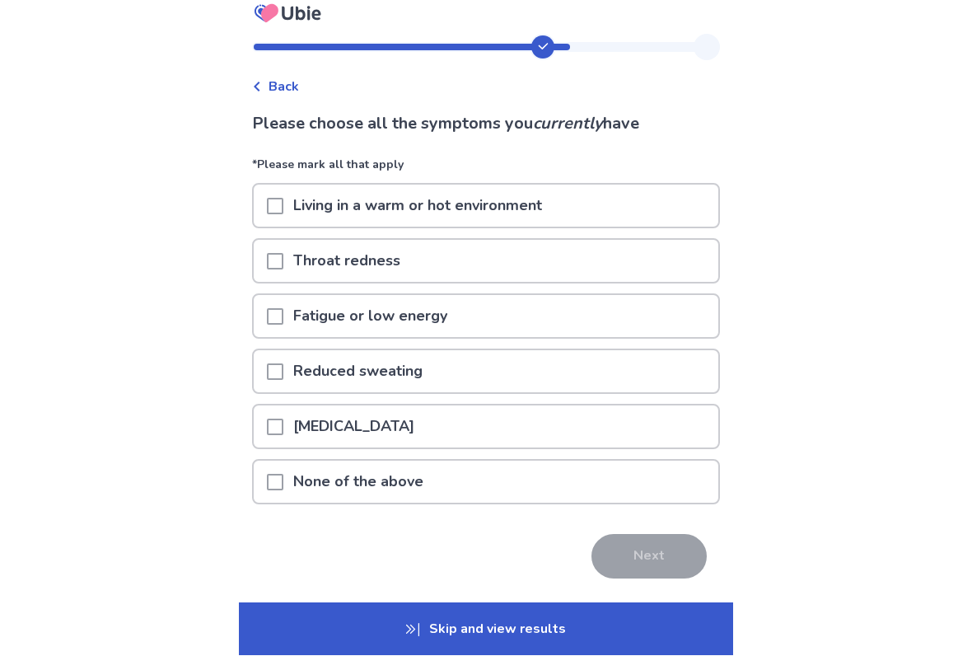
scroll to position [8, 0]
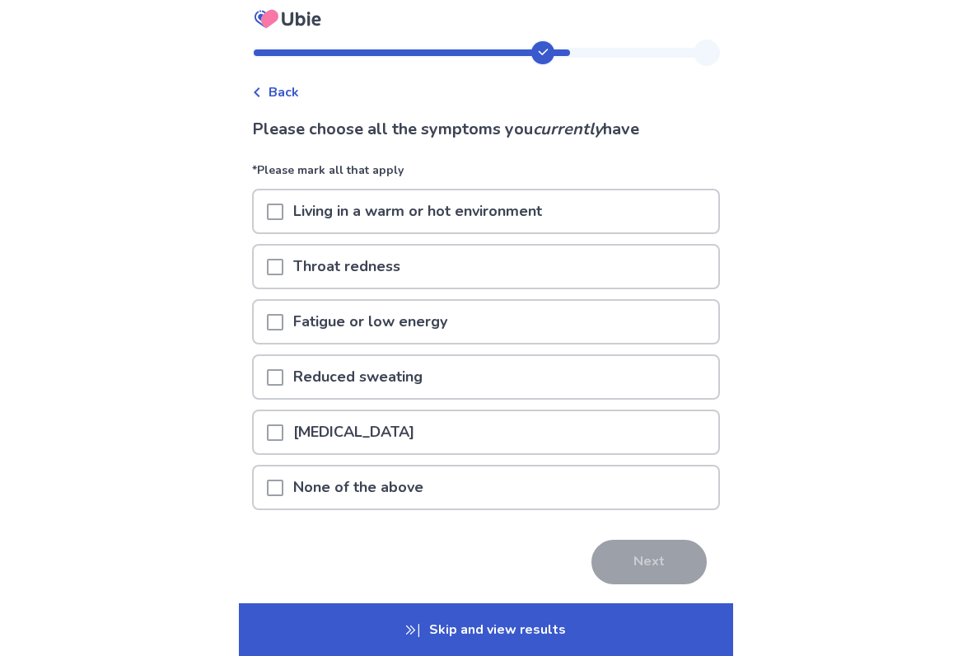
click at [442, 479] on div "None of the above" at bounding box center [486, 487] width 465 height 42
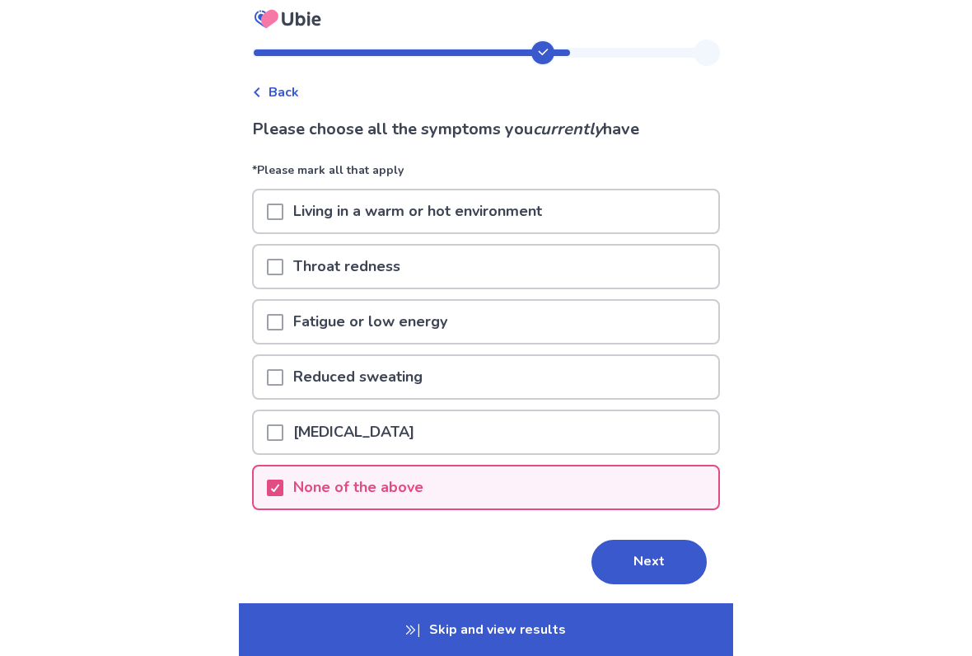
click at [649, 542] on button "Next" at bounding box center [648, 561] width 115 height 44
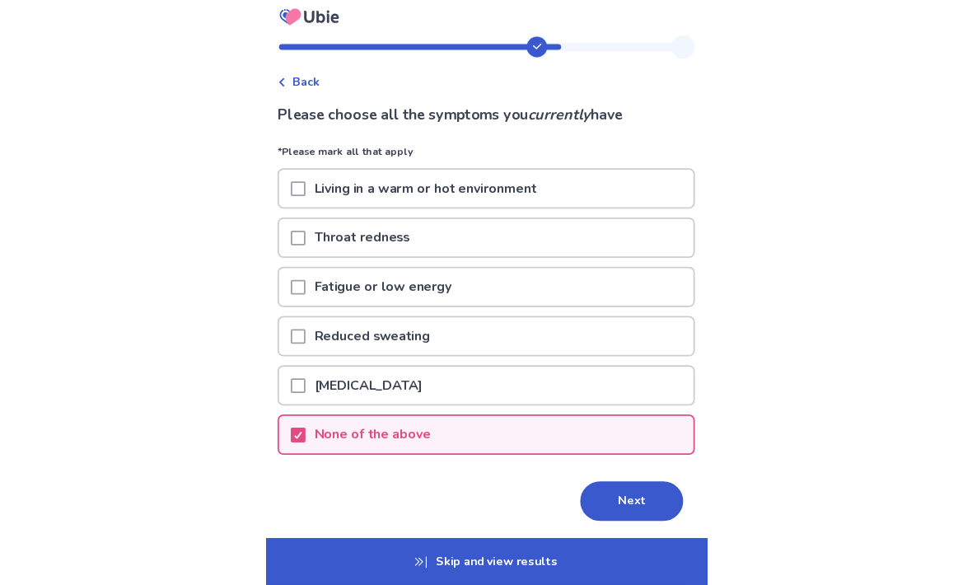
scroll to position [0, 0]
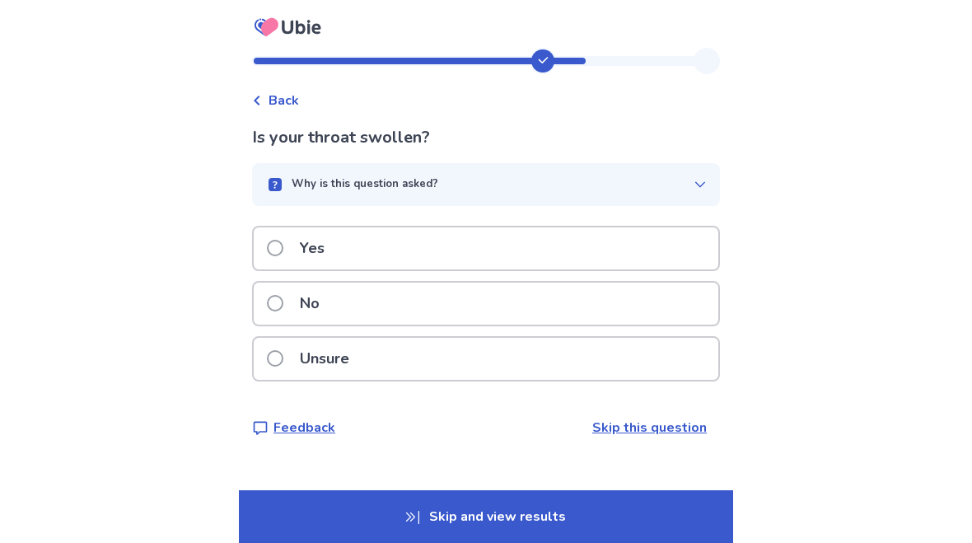
click at [651, 371] on div "Unsure" at bounding box center [486, 359] width 465 height 42
click at [384, 300] on div "No" at bounding box center [486, 303] width 465 height 42
click at [316, 310] on p "No" at bounding box center [310, 303] width 40 height 42
click at [269, 301] on div "No" at bounding box center [486, 303] width 465 height 42
click at [307, 376] on p "Unsure" at bounding box center [324, 359] width 69 height 42
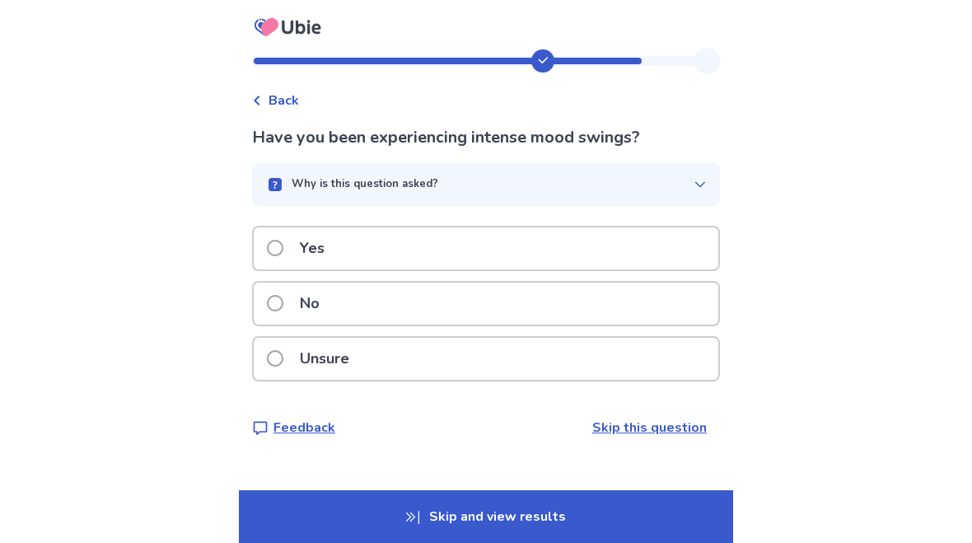
click at [676, 231] on div "Yes" at bounding box center [486, 248] width 465 height 42
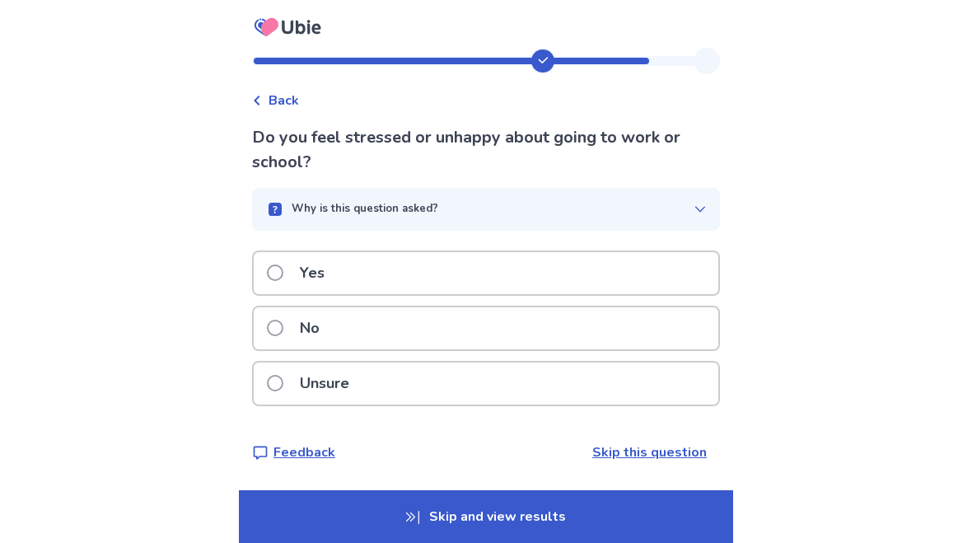
click at [301, 255] on p "Yes" at bounding box center [312, 273] width 44 height 42
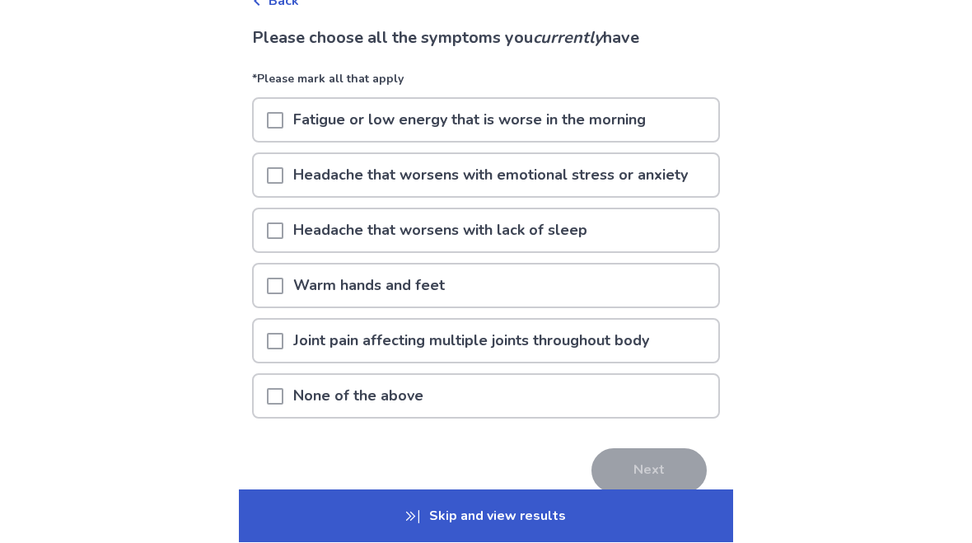
scroll to position [100, 0]
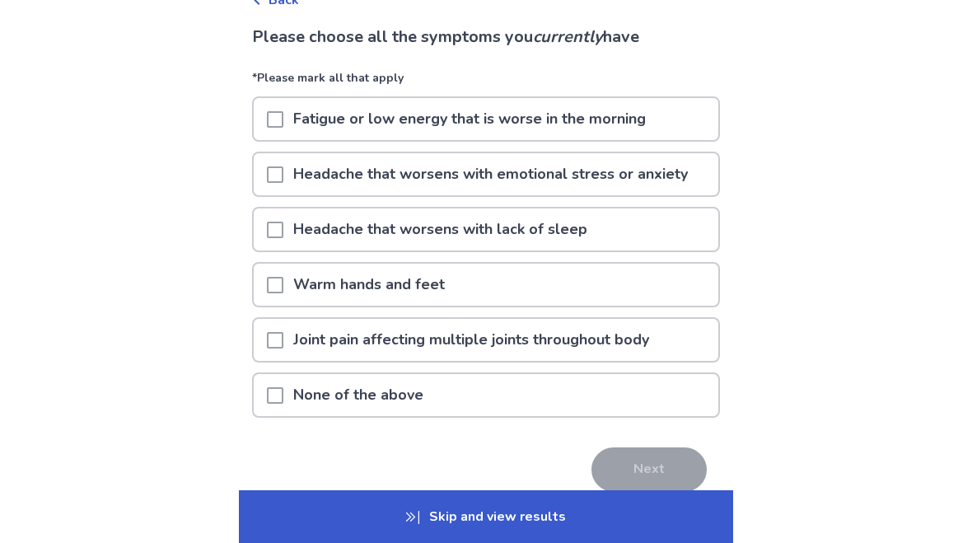
click at [509, 409] on div "None of the above" at bounding box center [486, 395] width 465 height 42
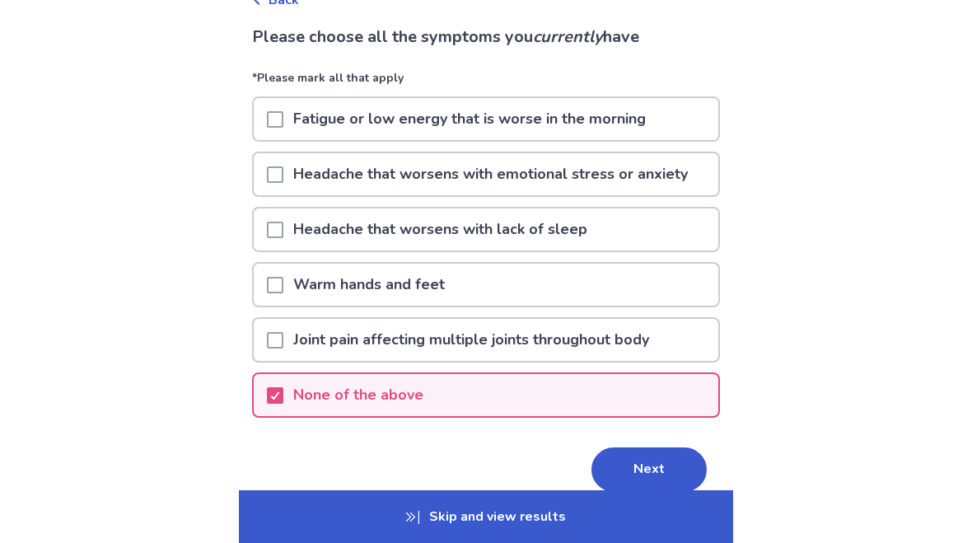
click at [634, 473] on button "Next" at bounding box center [648, 469] width 115 height 44
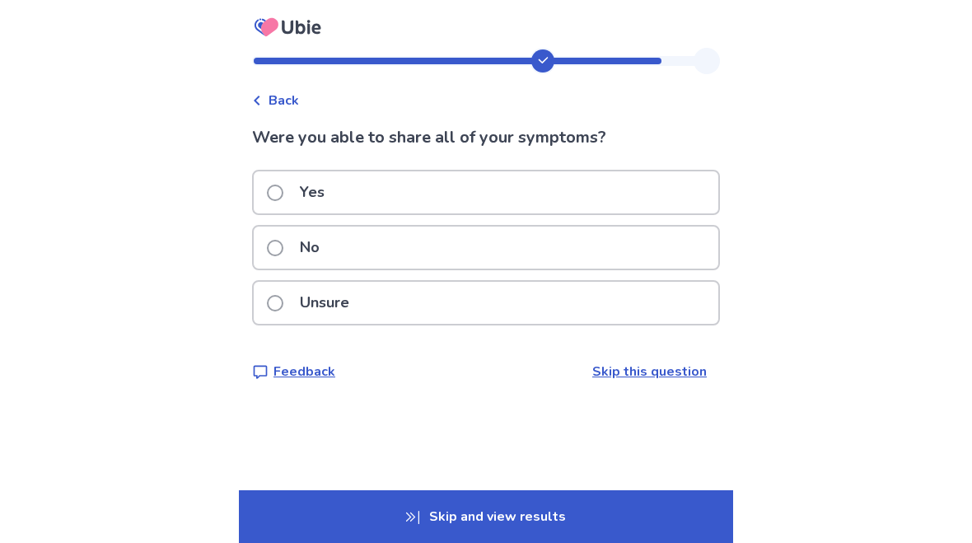
click at [283, 190] on span at bounding box center [275, 192] width 16 height 16
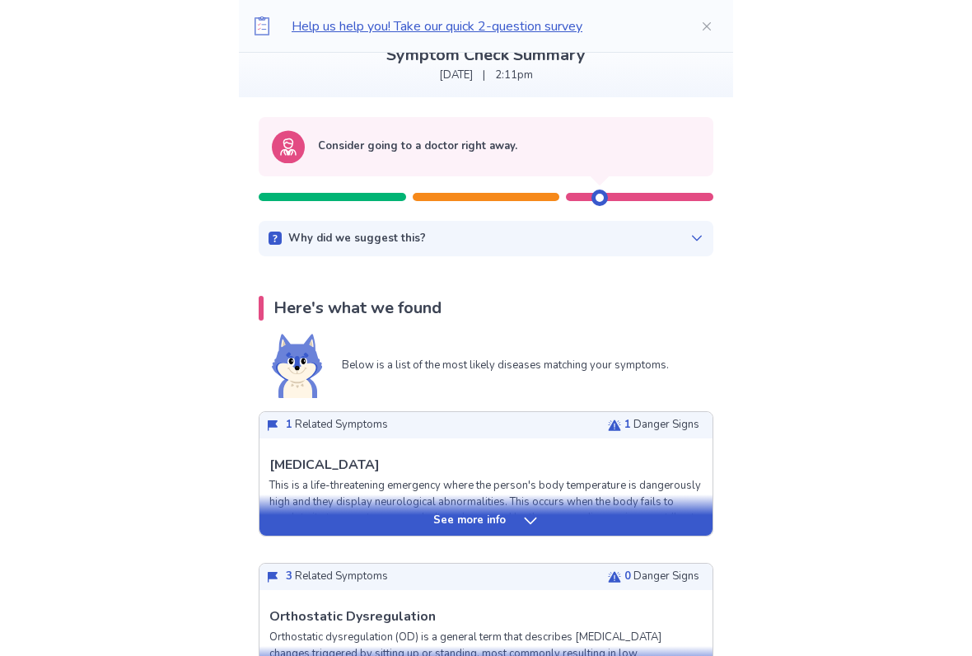
scroll to position [111, 0]
click at [651, 512] on div "See more info" at bounding box center [485, 520] width 453 height 16
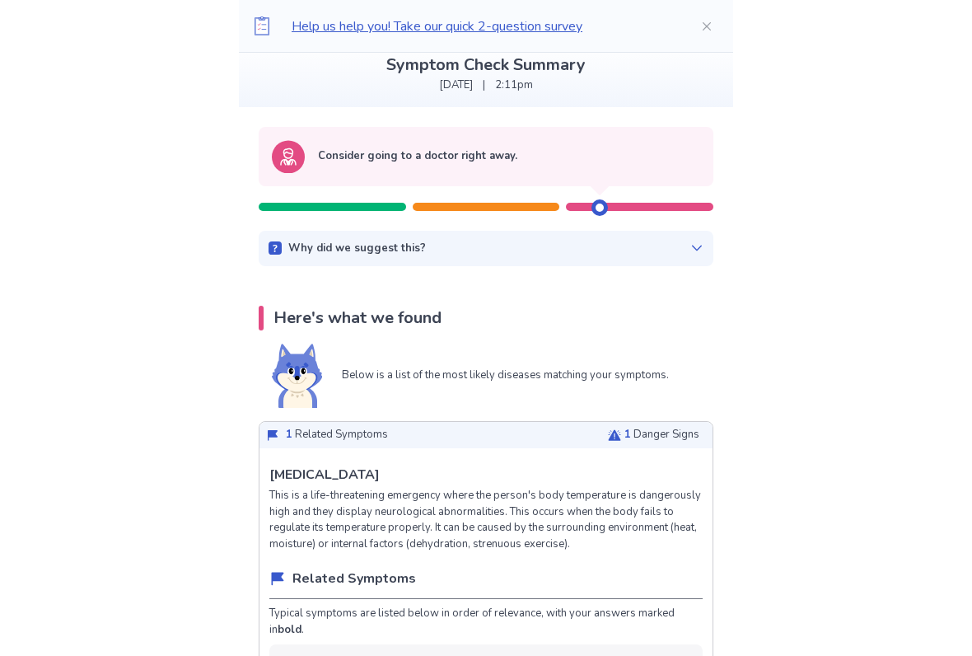
scroll to position [101, 0]
click at [683, 237] on div "Why did we suggest this? This suggestion is based on the severity level of a fe…" at bounding box center [486, 249] width 455 height 36
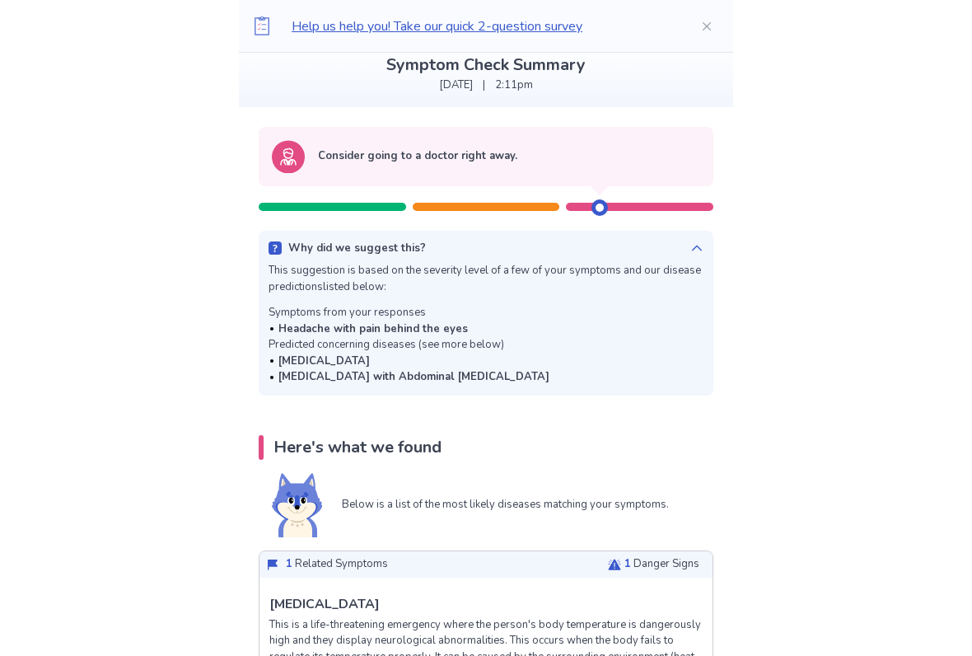
click at [679, 244] on div "Why did we suggest this?" at bounding box center [485, 248] width 435 height 16
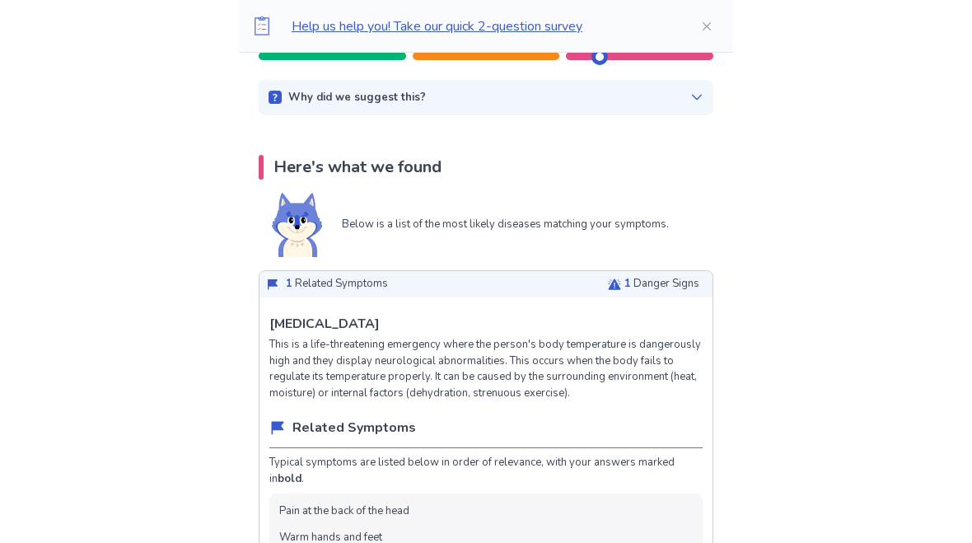
scroll to position [251, 0]
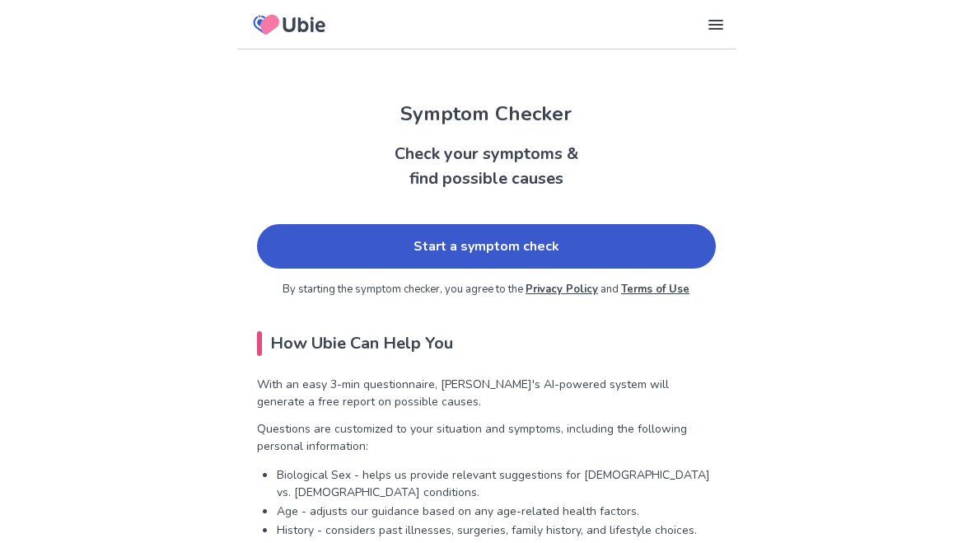
click at [478, 248] on link "Start a symptom check" at bounding box center [486, 246] width 459 height 44
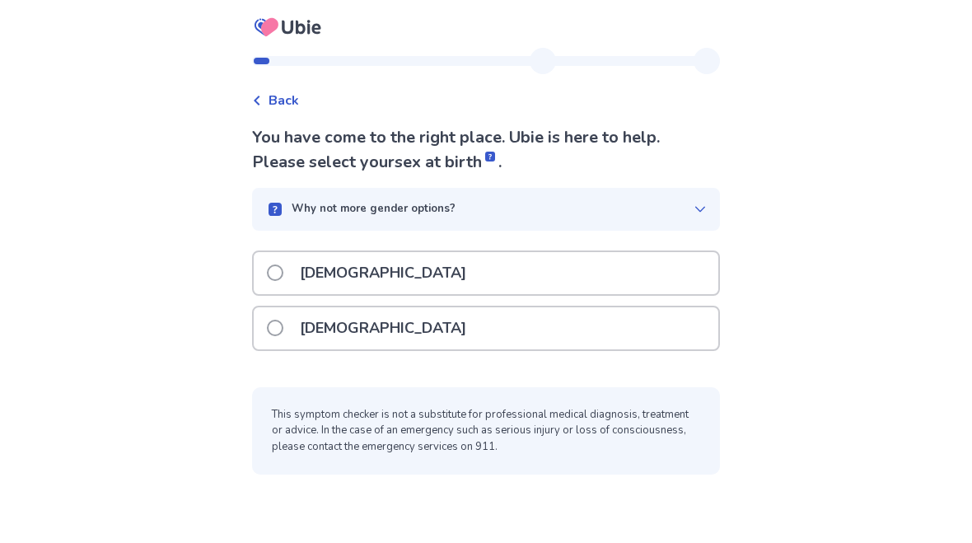
click at [693, 212] on icon at bounding box center [699, 209] width 13 height 13
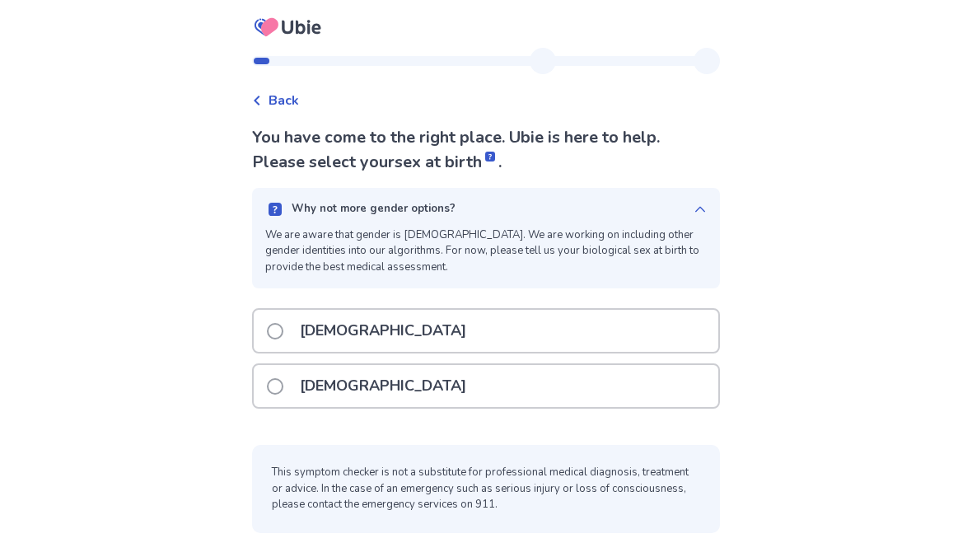
click at [535, 384] on div "[DEMOGRAPHIC_DATA]" at bounding box center [486, 386] width 465 height 42
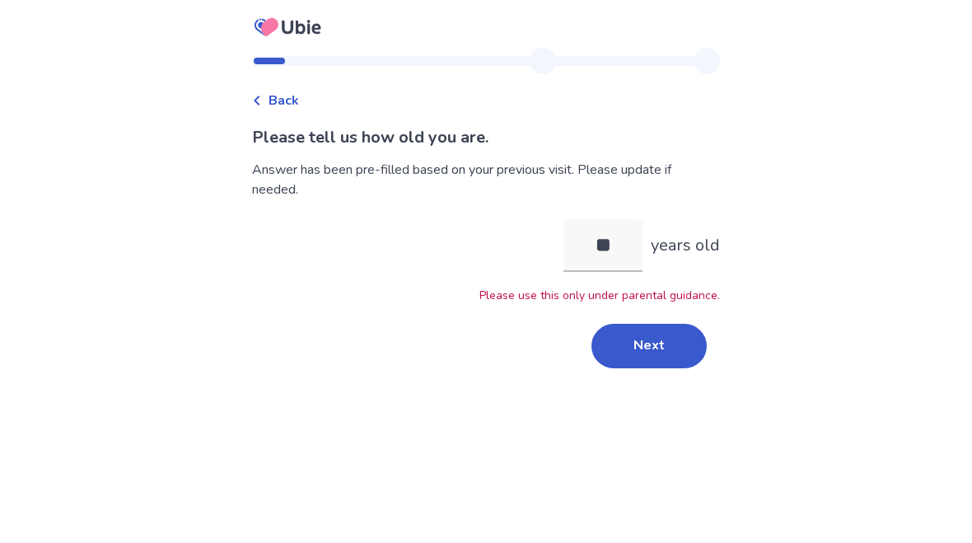
click at [664, 350] on button "Next" at bounding box center [648, 346] width 115 height 44
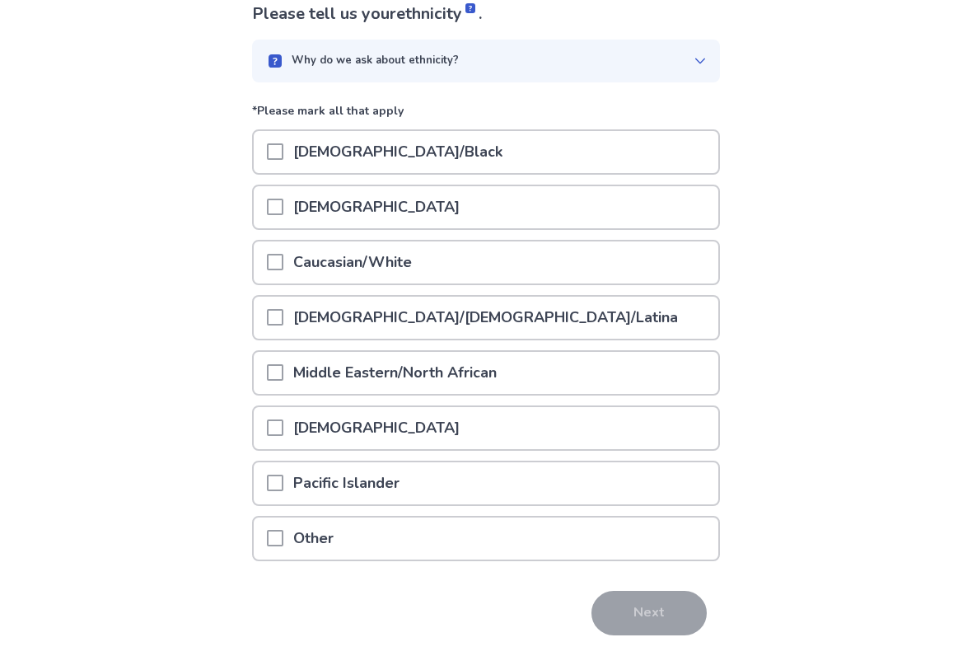
click at [603, 500] on div "Pacific Islander" at bounding box center [486, 484] width 465 height 42
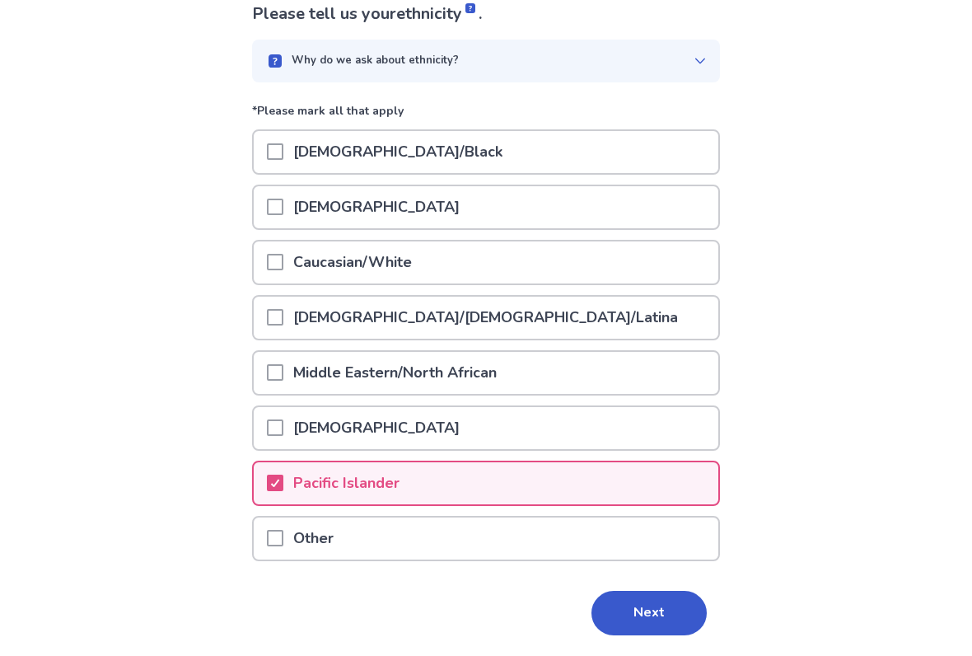
scroll to position [124, 0]
click at [339, 499] on p "Pacific Islander" at bounding box center [346, 483] width 126 height 42
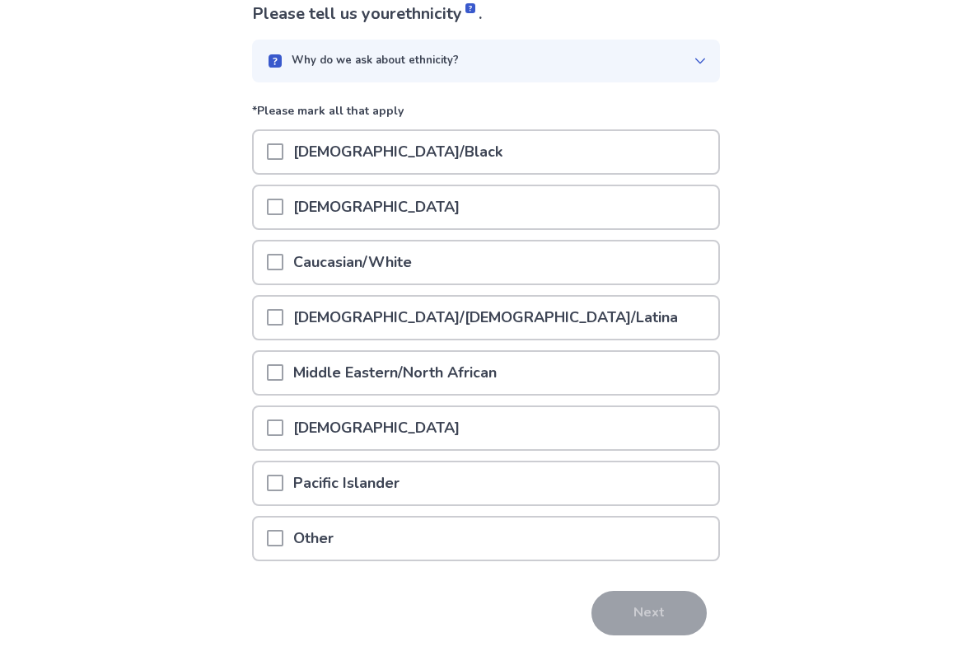
click at [283, 539] on span at bounding box center [275, 538] width 16 height 16
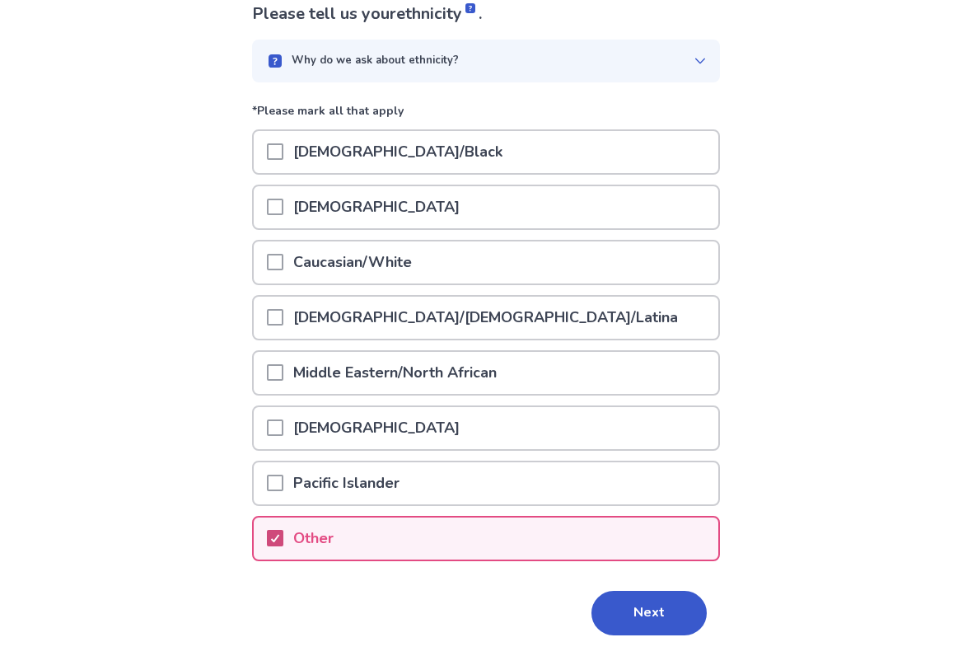
click at [633, 542] on button "Next" at bounding box center [648, 613] width 115 height 44
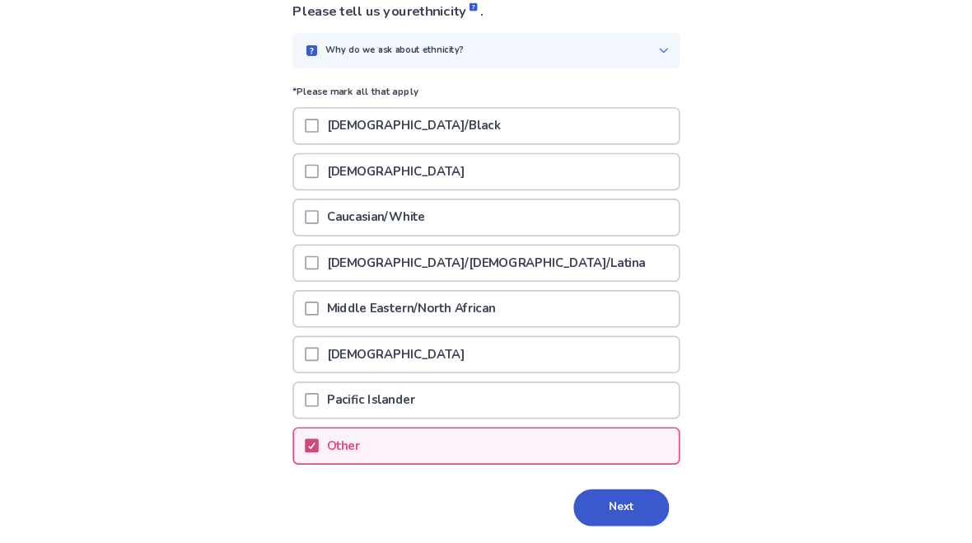
scroll to position [0, 0]
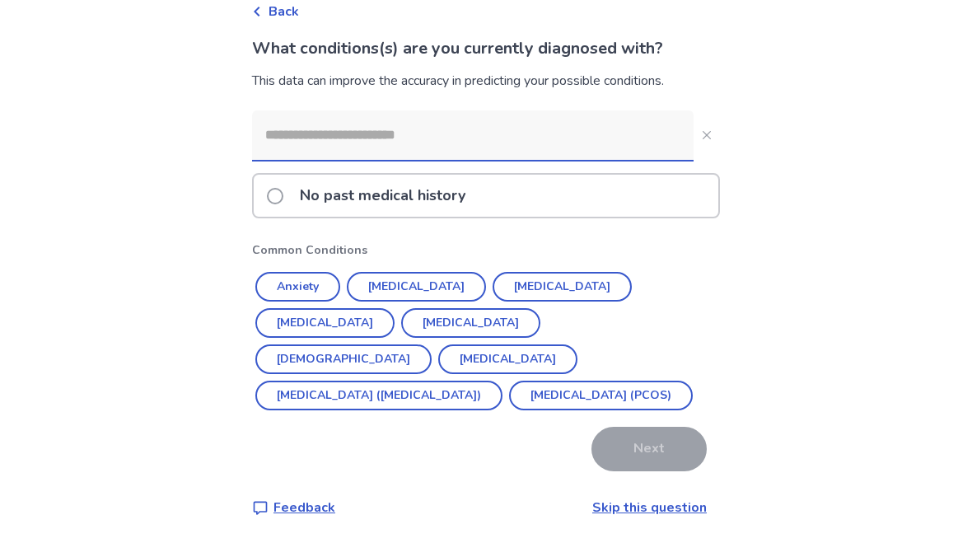
scroll to position [88, 0]
click at [294, 200] on label "No past medical history" at bounding box center [371, 196] width 208 height 42
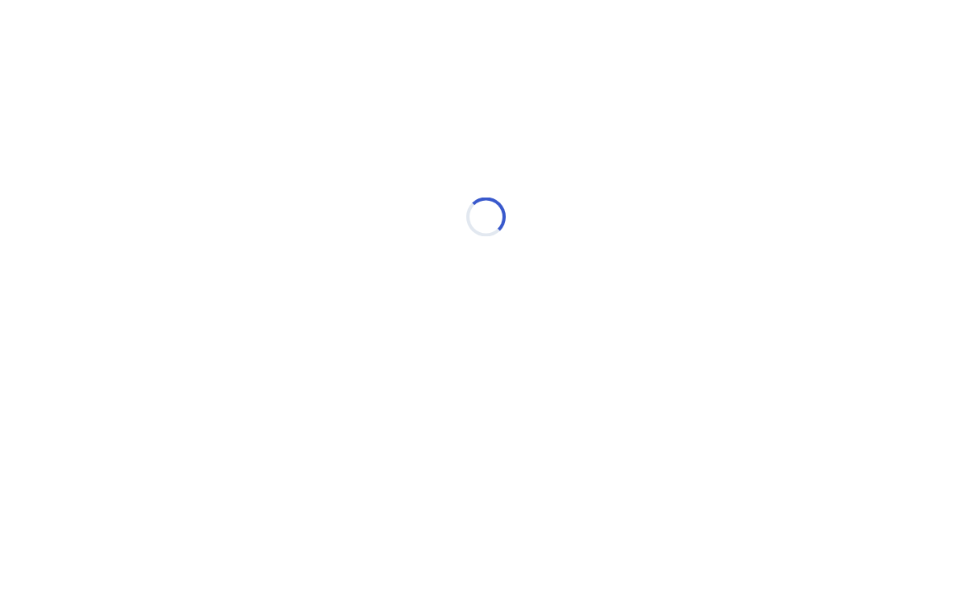
scroll to position [0, 0]
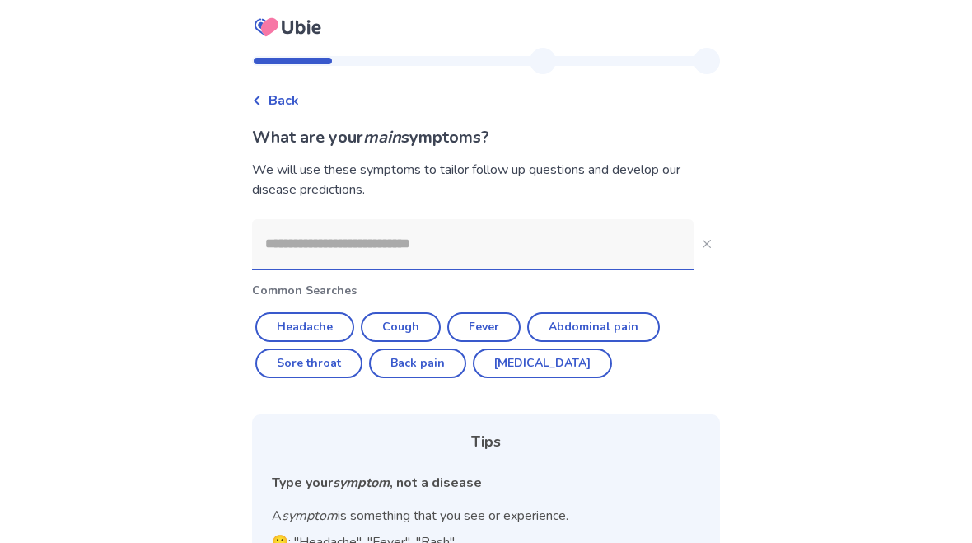
click at [375, 253] on input at bounding box center [472, 243] width 441 height 49
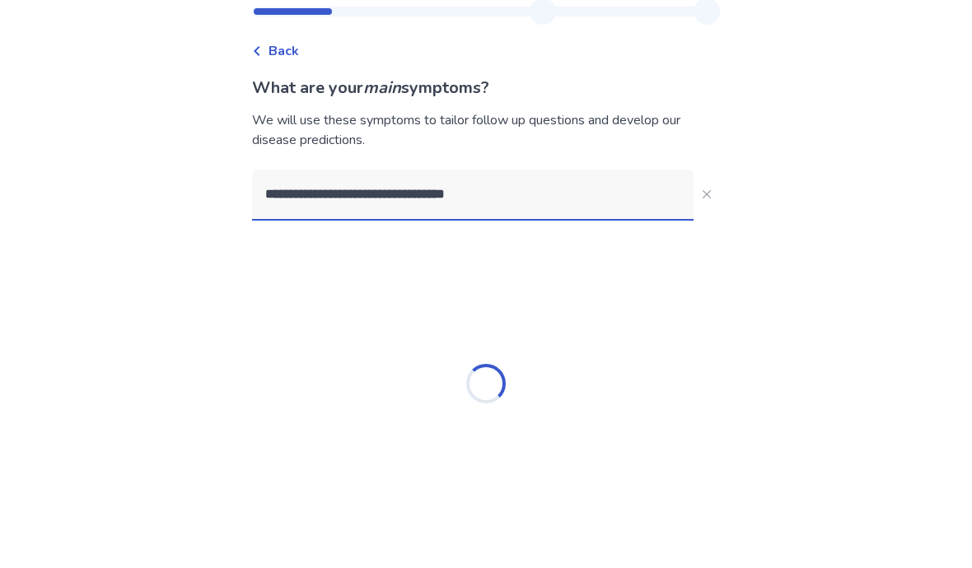
type input "**********"
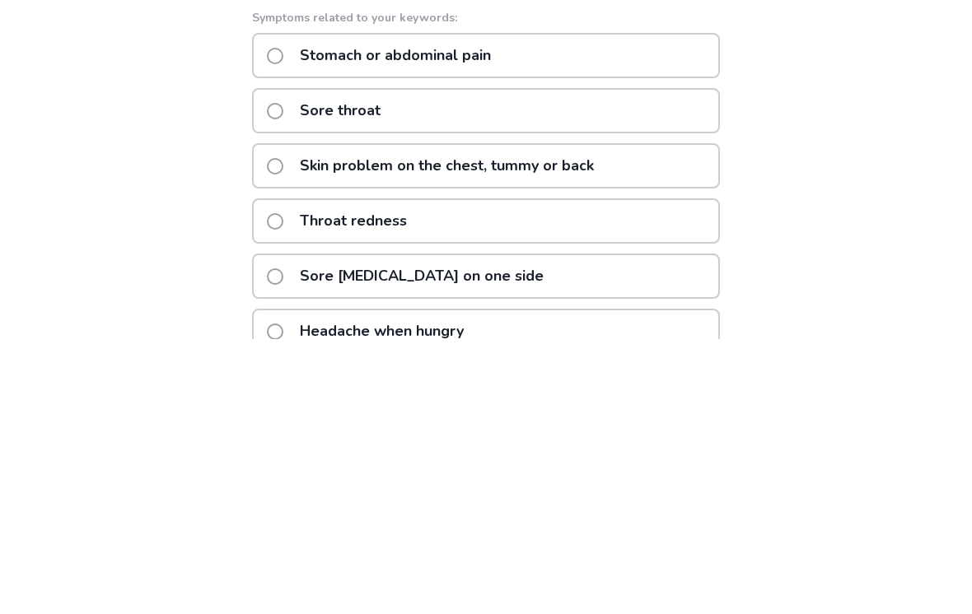
click at [844, 130] on div "**********" at bounding box center [486, 467] width 972 height 934
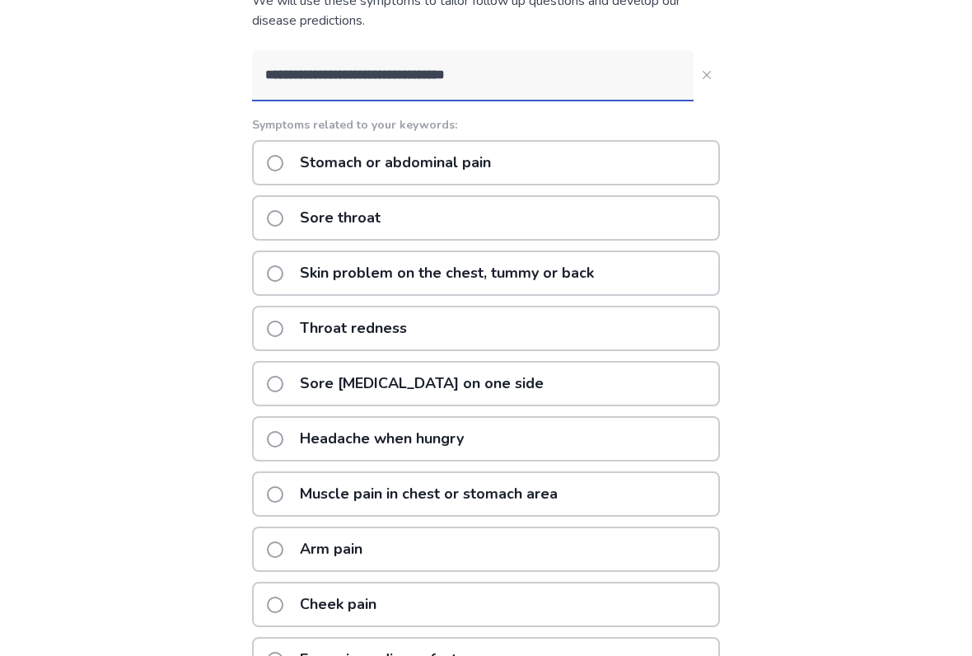
scroll to position [169, 0]
click at [345, 211] on p "Sore throat" at bounding box center [340, 218] width 100 height 42
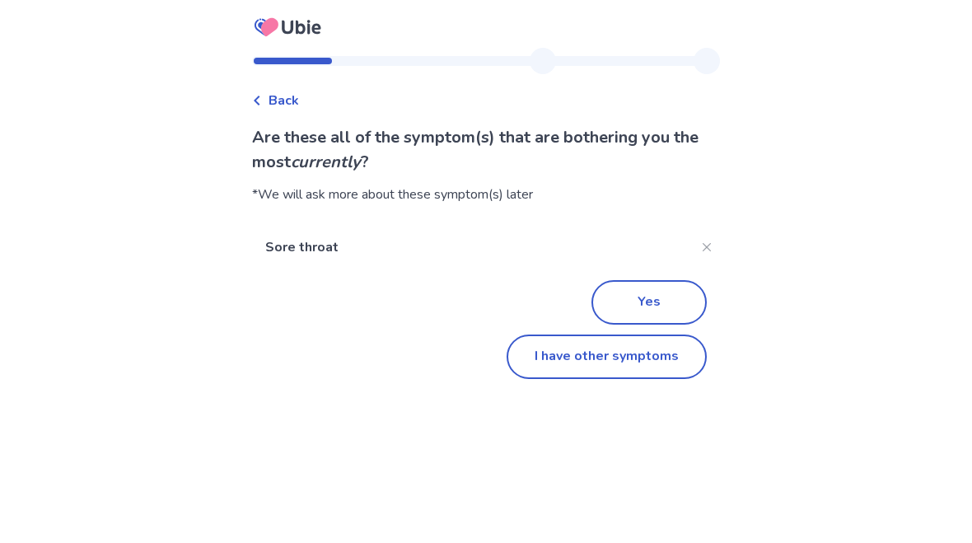
click at [580, 367] on button "I have other symptoms" at bounding box center [607, 356] width 200 height 44
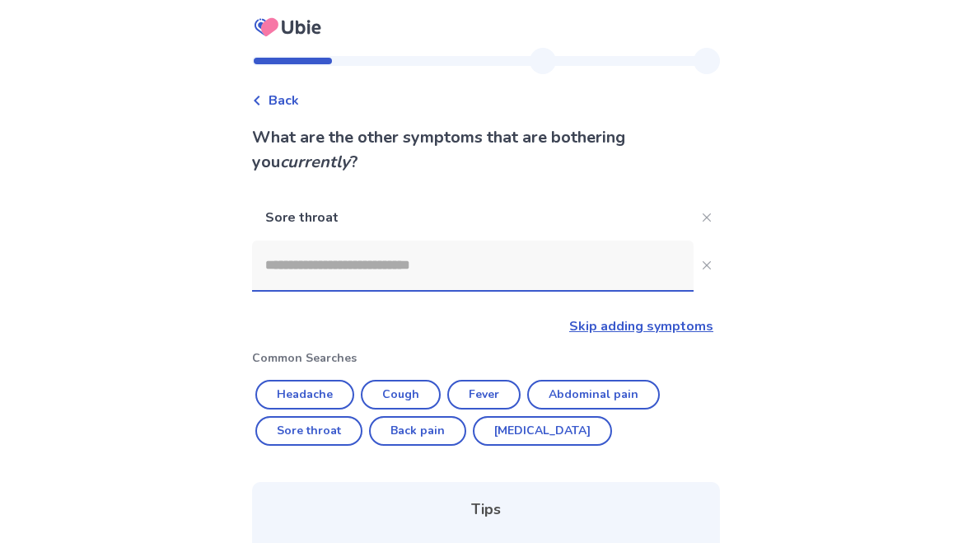
scroll to position [147, 0]
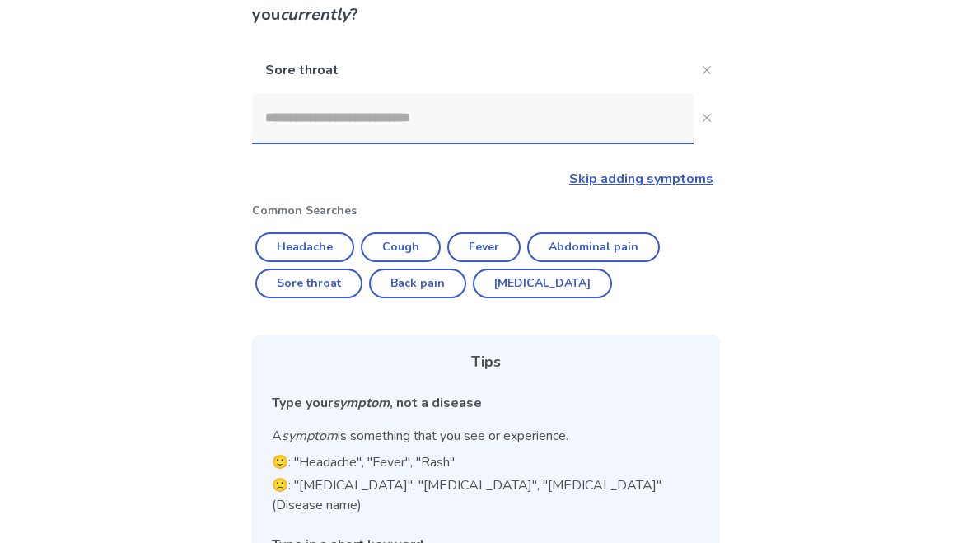
click at [334, 235] on button "Headache" at bounding box center [304, 247] width 99 height 30
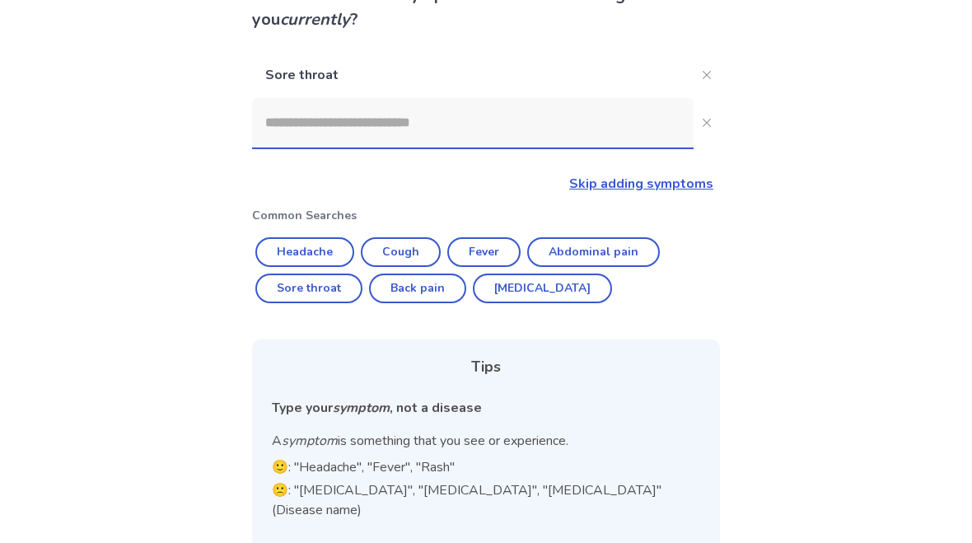
type input "********"
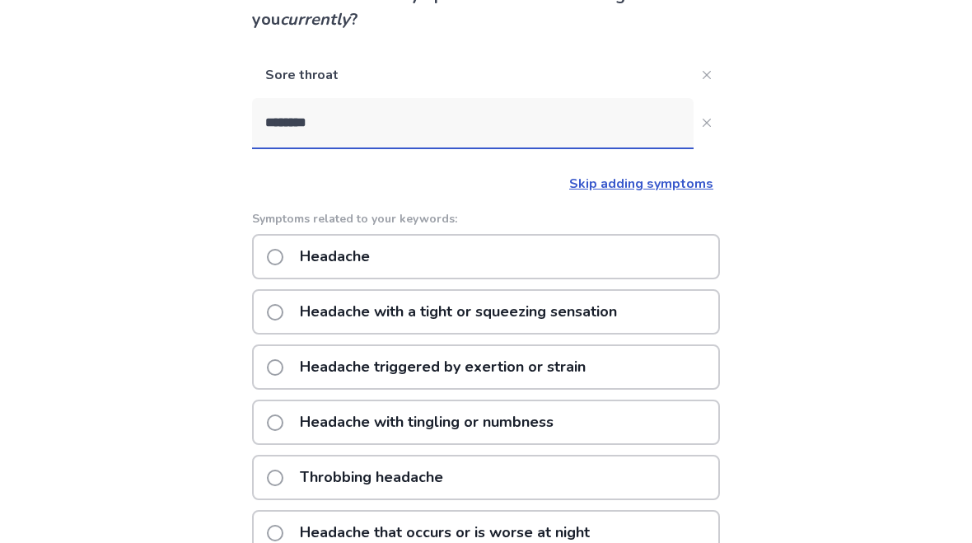
click at [652, 253] on div "Headache" at bounding box center [486, 256] width 468 height 45
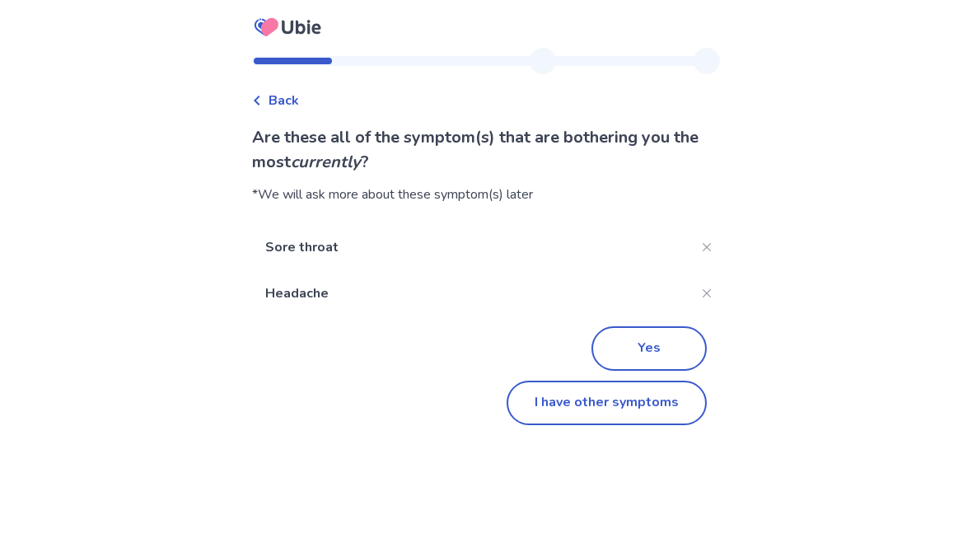
click at [698, 326] on div "Yes I have other symptoms" at bounding box center [486, 370] width 468 height 109
click at [662, 348] on button "Yes" at bounding box center [648, 348] width 115 height 44
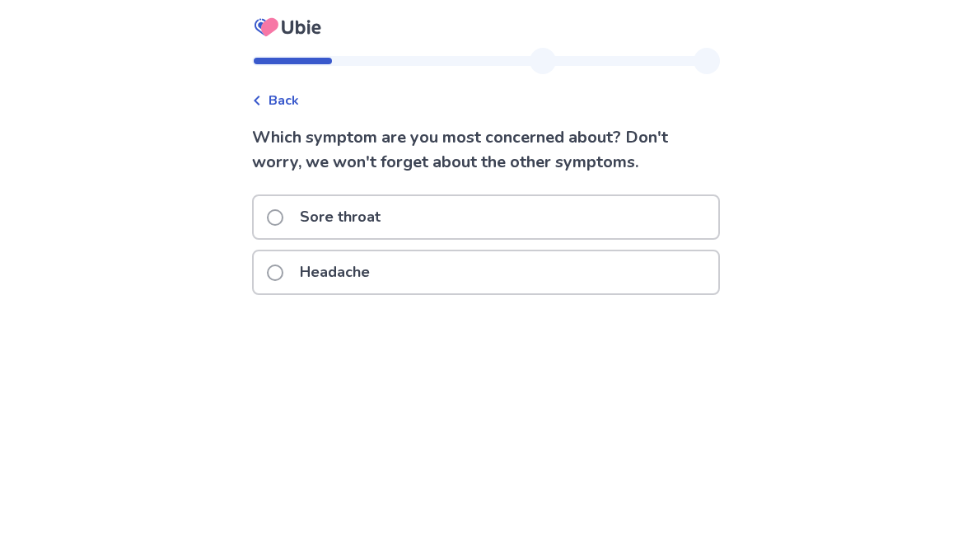
click at [651, 200] on div "Sore throat" at bounding box center [486, 217] width 465 height 42
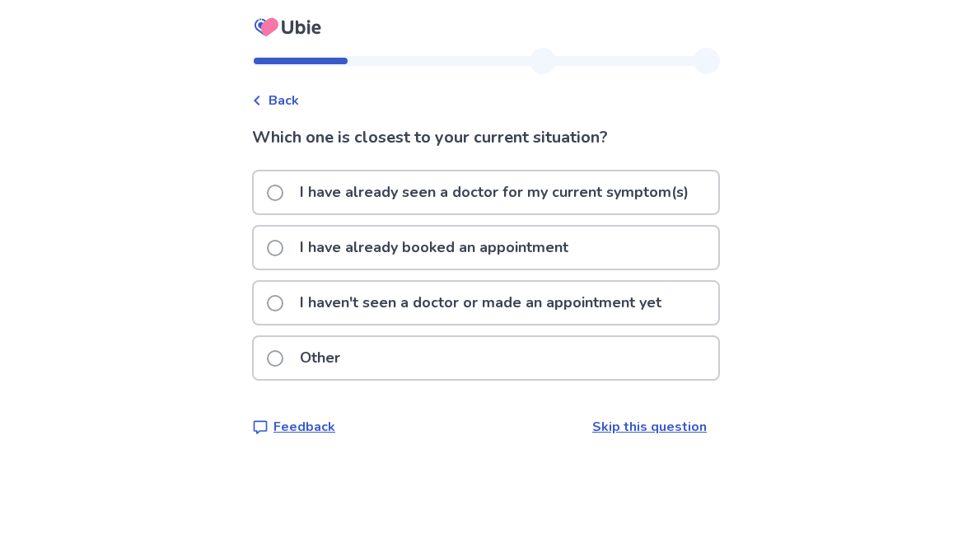
click at [643, 306] on p "I haven't seen a doctor or made an appointment yet" at bounding box center [480, 303] width 381 height 42
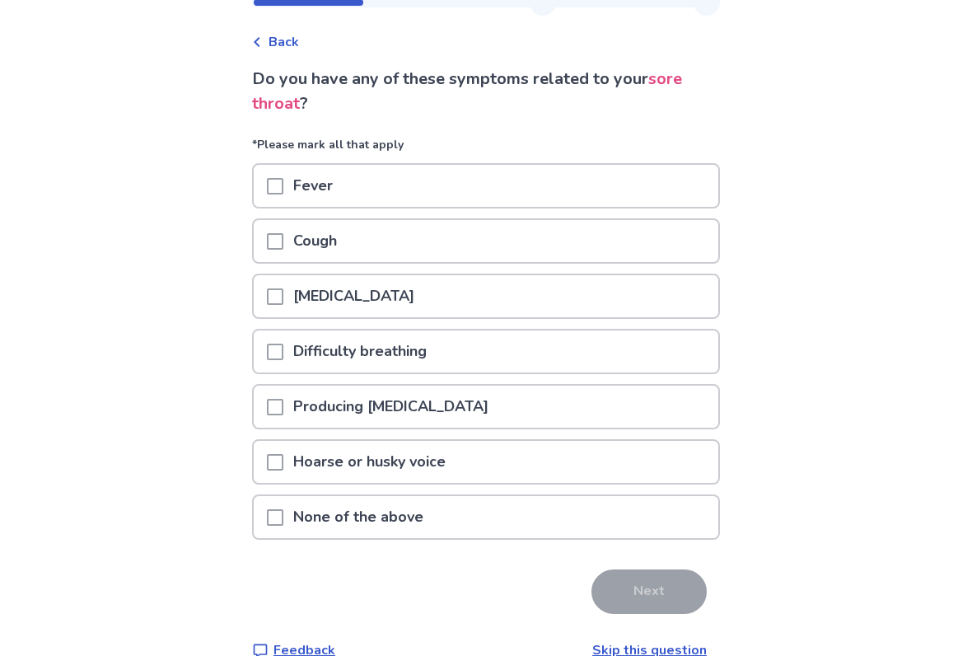
scroll to position [58, 0]
